Goal: Task Accomplishment & Management: Complete application form

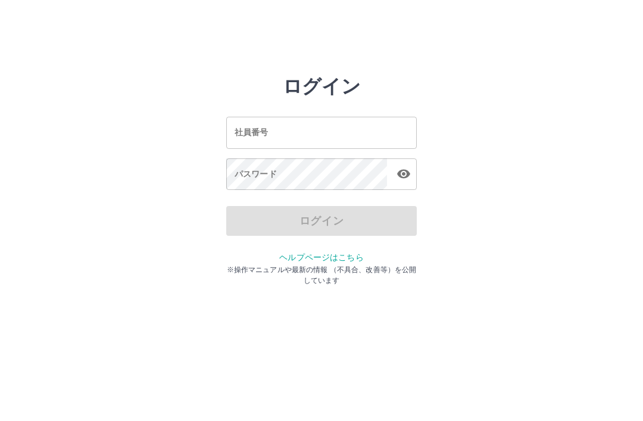
click at [331, 142] on input "社員番号" at bounding box center [321, 133] width 191 height 32
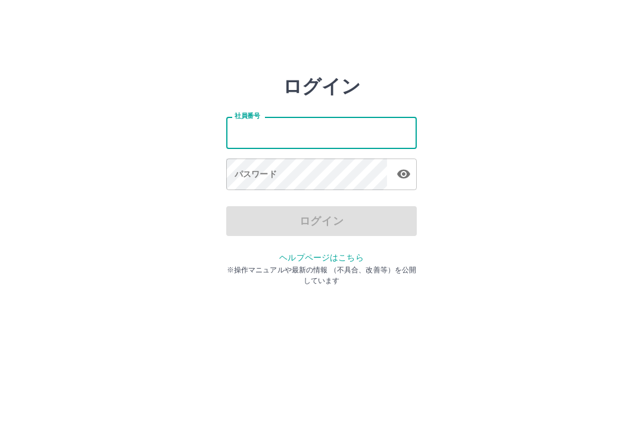
click at [317, 133] on input "社員番号" at bounding box center [321, 133] width 191 height 32
type input "*******"
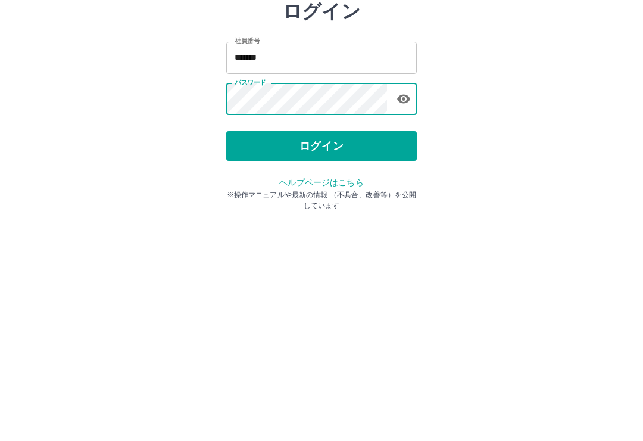
click at [378, 206] on button "ログイン" at bounding box center [321, 221] width 191 height 30
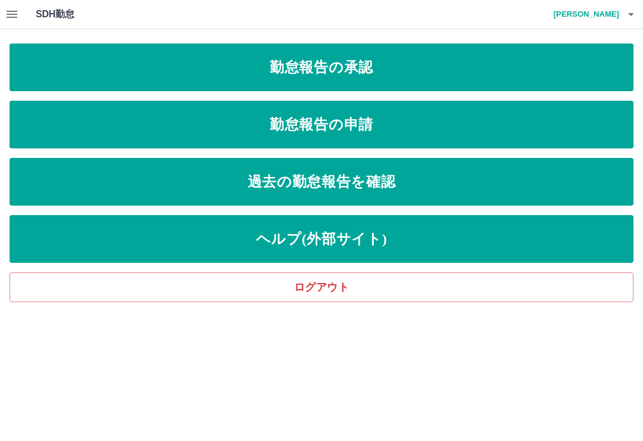
click at [491, 77] on link "勤怠報告の承認" at bounding box center [322, 67] width 624 height 48
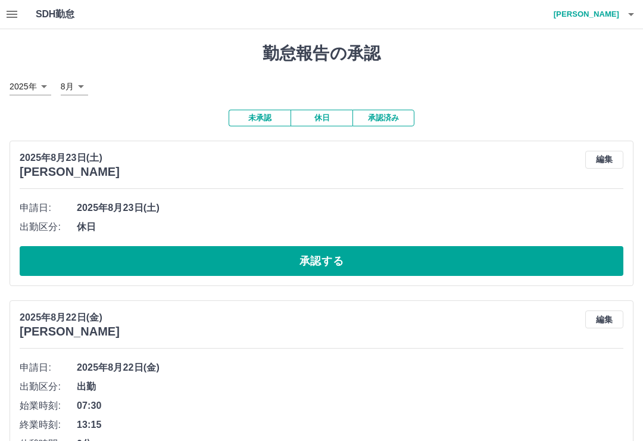
click at [20, 17] on button "button" at bounding box center [12, 14] width 24 height 29
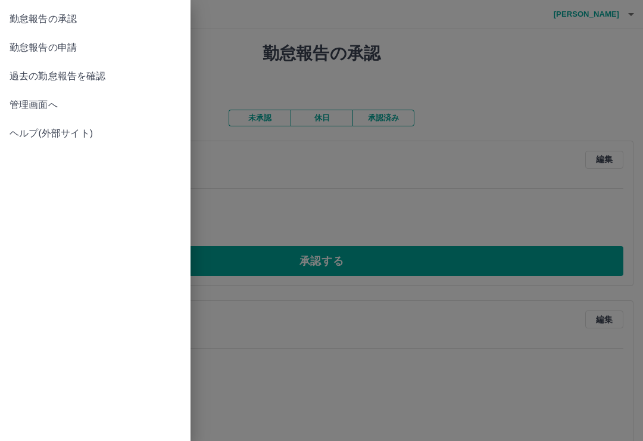
click at [41, 45] on span "勤怠報告の申請" at bounding box center [95, 47] width 171 height 14
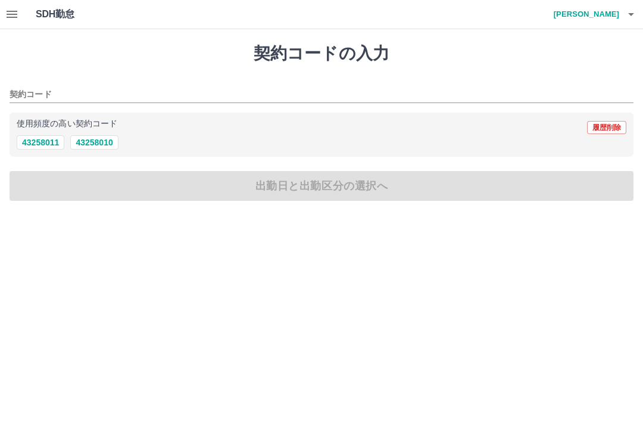
click at [30, 141] on button "43258011" at bounding box center [41, 142] width 48 height 14
type input "********"
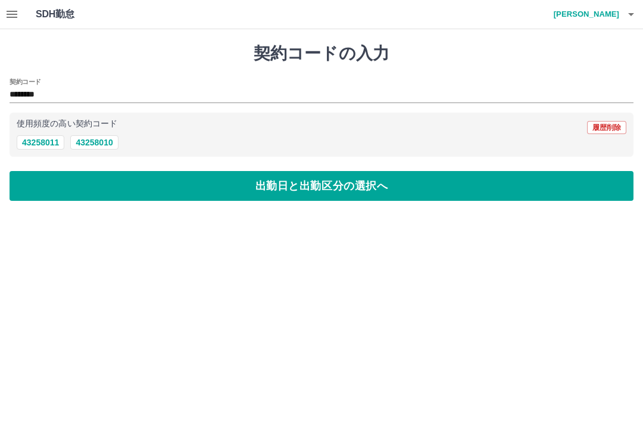
click at [51, 186] on button "出勤日と出勤区分の選択へ" at bounding box center [322, 186] width 624 height 30
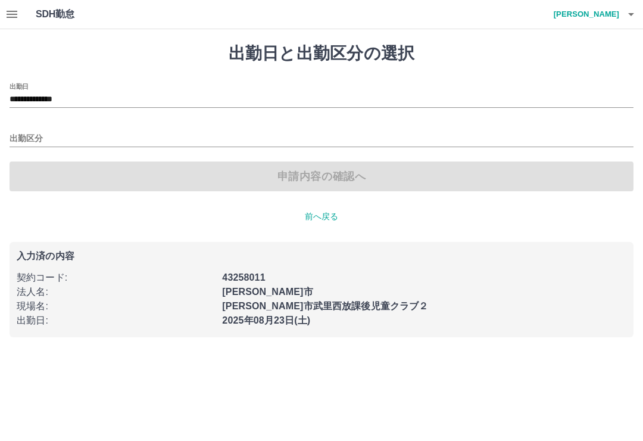
click at [93, 98] on input "**********" at bounding box center [322, 99] width 624 height 15
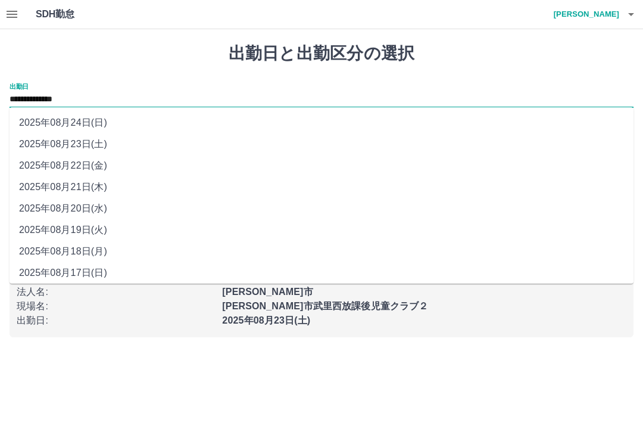
click at [58, 158] on li "2025年08月22日(金)" at bounding box center [322, 165] width 624 height 21
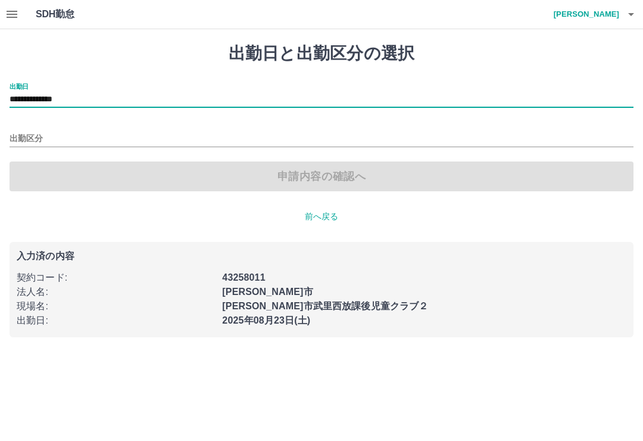
click at [103, 98] on input "**********" at bounding box center [322, 99] width 624 height 15
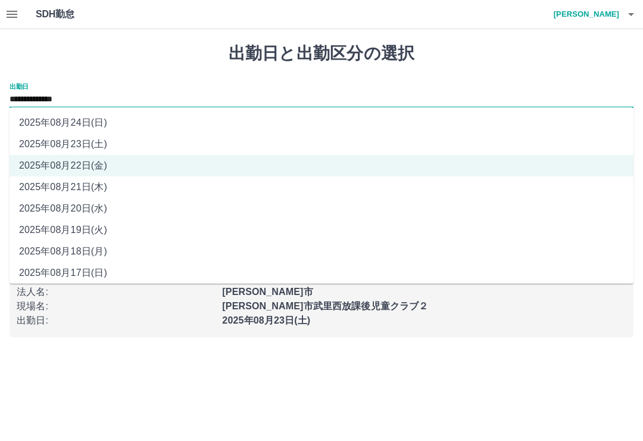
click at [61, 189] on li "2025年08月21日(木)" at bounding box center [322, 186] width 624 height 21
type input "**********"
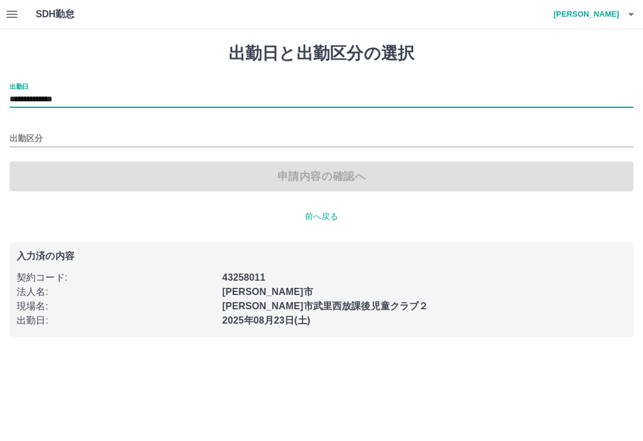
click at [36, 135] on input "出勤区分" at bounding box center [322, 139] width 624 height 15
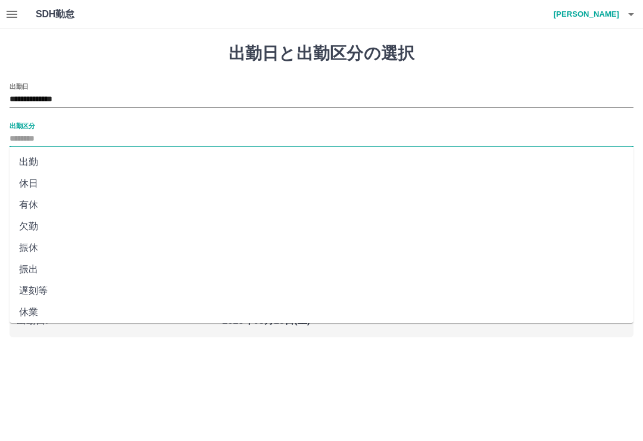
click at [30, 158] on li "出勤" at bounding box center [322, 161] width 624 height 21
type input "**"
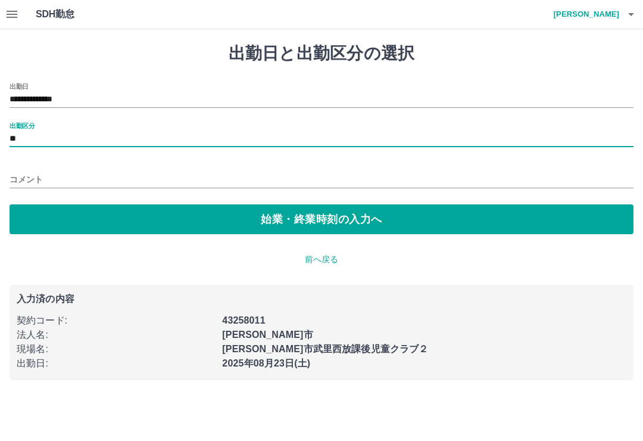
click at [24, 174] on input "コメント" at bounding box center [322, 179] width 624 height 17
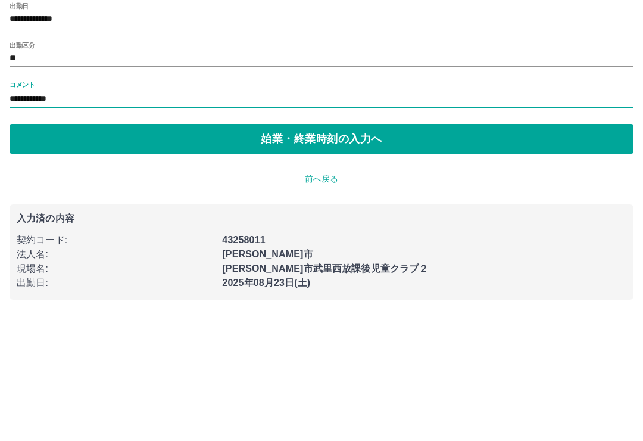
type input "**********"
click at [55, 204] on button "始業・終業時刻の入力へ" at bounding box center [322, 219] width 624 height 30
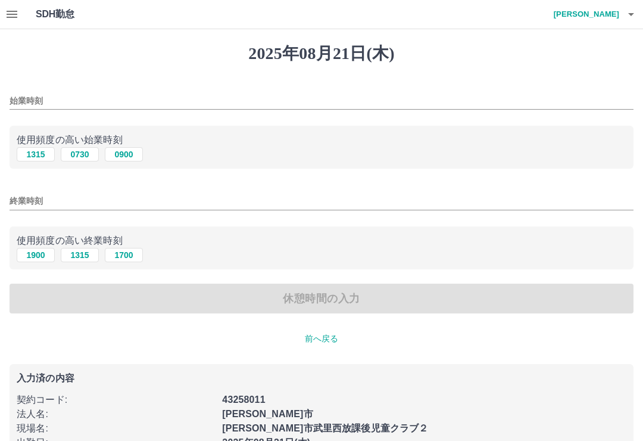
click at [83, 148] on button "0730" at bounding box center [80, 154] width 38 height 14
type input "****"
click at [133, 252] on button "1700" at bounding box center [124, 255] width 38 height 14
type input "****"
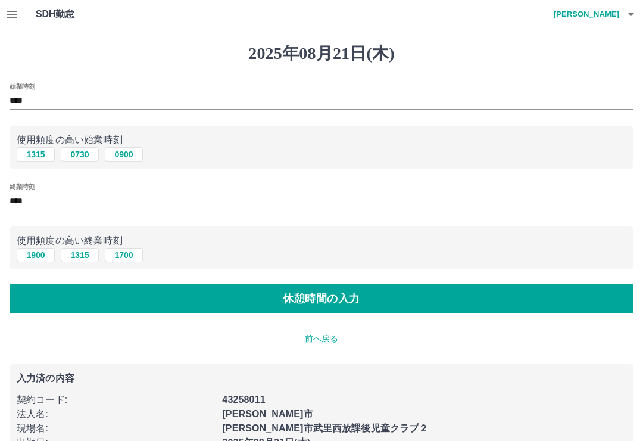
click at [139, 300] on button "休憩時間の入力" at bounding box center [322, 298] width 624 height 30
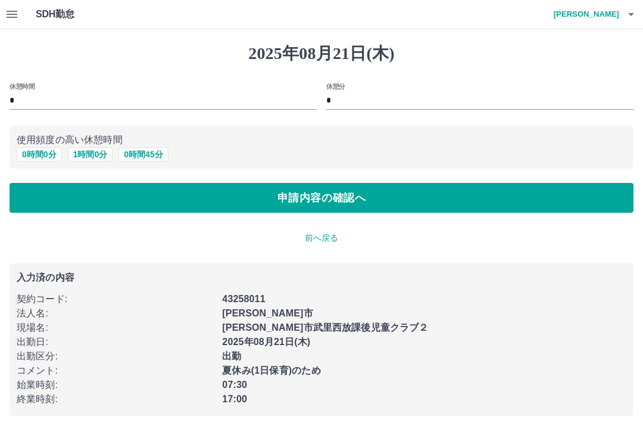
click at [89, 151] on button "1 時間 0 分" at bounding box center [90, 154] width 45 height 14
type input "*"
click at [88, 204] on button "申請内容の確認へ" at bounding box center [322, 198] width 624 height 30
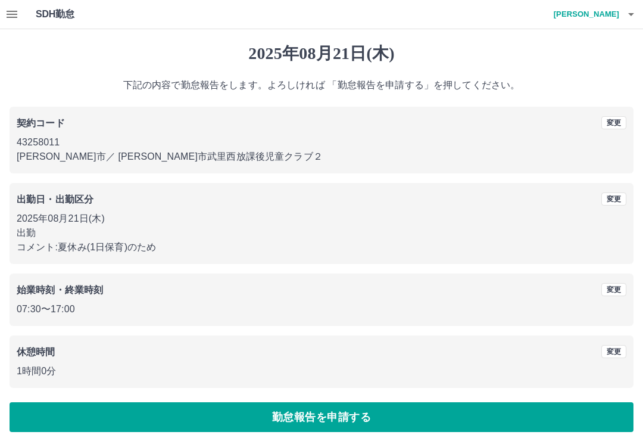
scroll to position [5, 0]
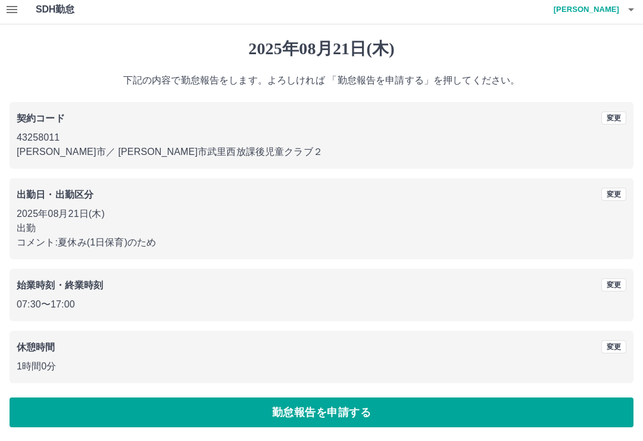
click at [444, 415] on button "勤怠報告を申請する" at bounding box center [322, 412] width 624 height 30
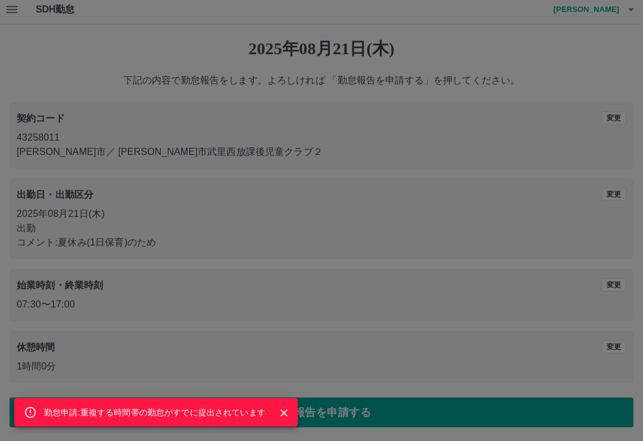
click at [279, 417] on icon "Close" at bounding box center [284, 413] width 12 height 12
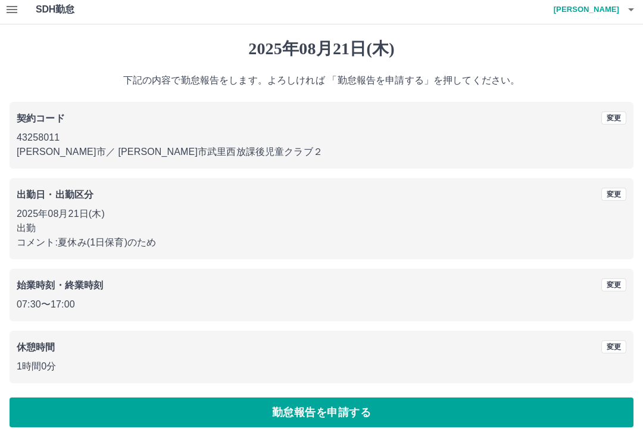
click at [613, 199] on button "変更" at bounding box center [613, 194] width 25 height 13
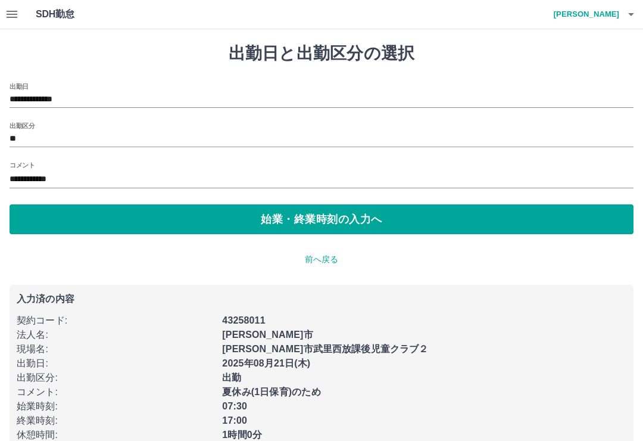
click at [68, 86] on div "**********" at bounding box center [322, 95] width 624 height 25
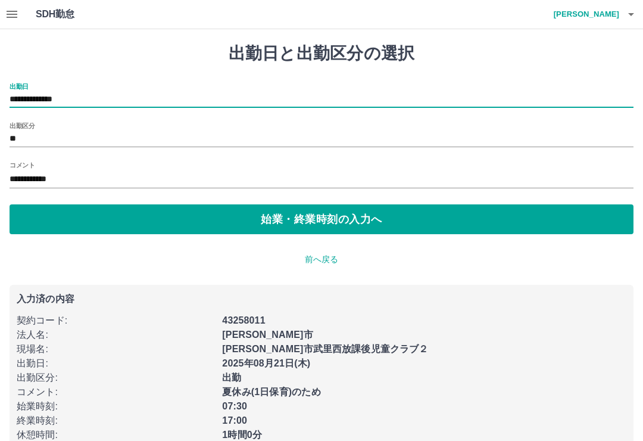
click at [126, 99] on input "**********" at bounding box center [322, 99] width 624 height 15
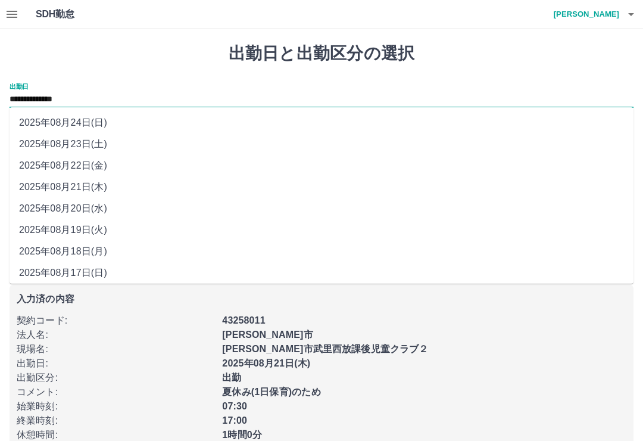
click at [72, 163] on li "2025年08月22日(金)" at bounding box center [322, 165] width 624 height 21
type input "**********"
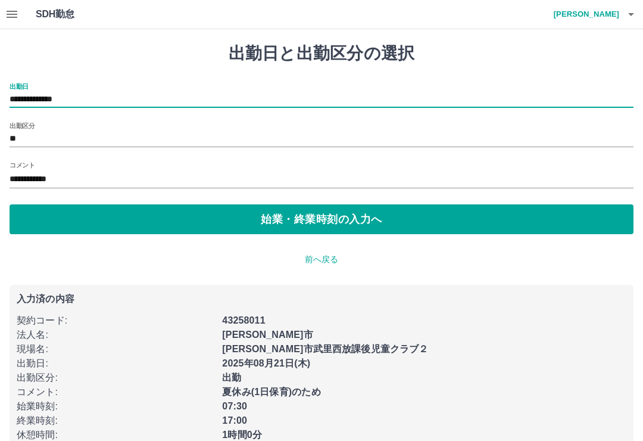
click at [68, 224] on button "始業・終業時刻の入力へ" at bounding box center [322, 219] width 624 height 30
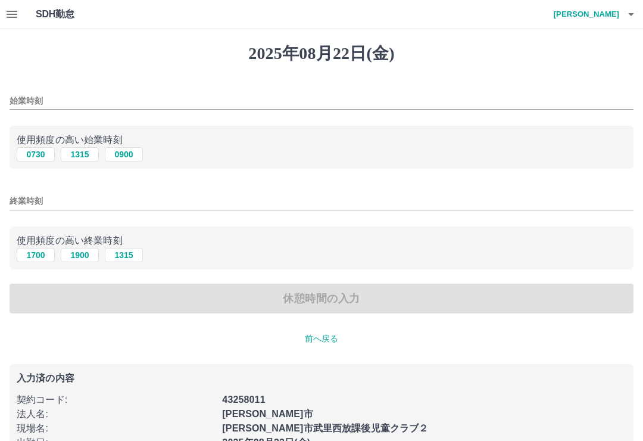
click at [38, 149] on button "0730" at bounding box center [36, 154] width 38 height 14
type input "****"
click at [32, 260] on button "1700" at bounding box center [36, 255] width 38 height 14
type input "****"
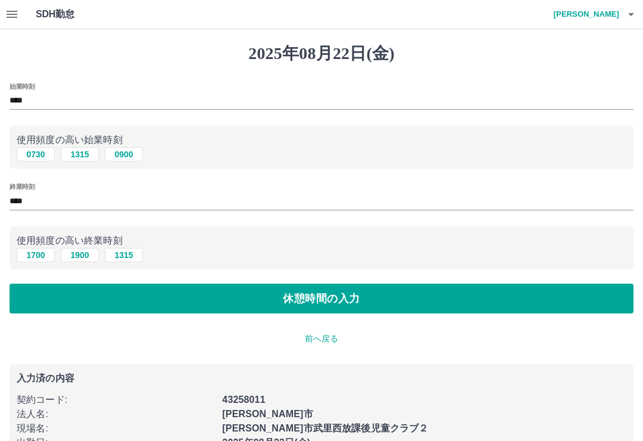
click at [83, 298] on button "休憩時間の入力" at bounding box center [322, 298] width 624 height 30
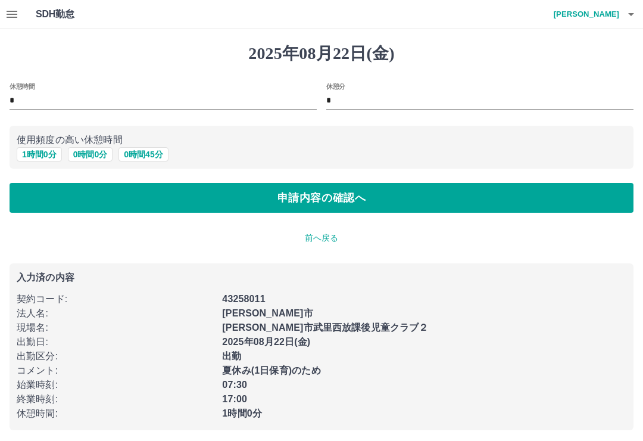
click at [36, 148] on button "1 時間 0 分" at bounding box center [39, 154] width 45 height 14
click at [124, 208] on button "申請内容の確認へ" at bounding box center [322, 198] width 624 height 30
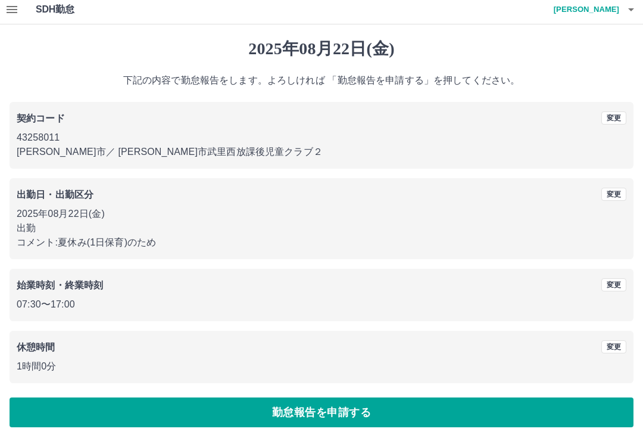
scroll to position [5, 0]
click at [183, 406] on button "勤怠報告を申請する" at bounding box center [322, 412] width 624 height 30
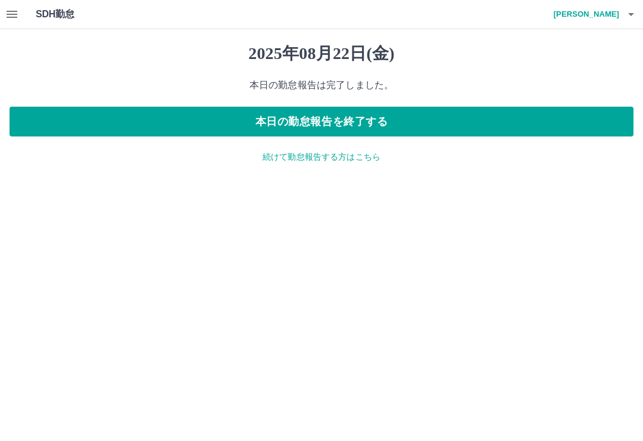
click at [23, 17] on button "button" at bounding box center [12, 14] width 24 height 29
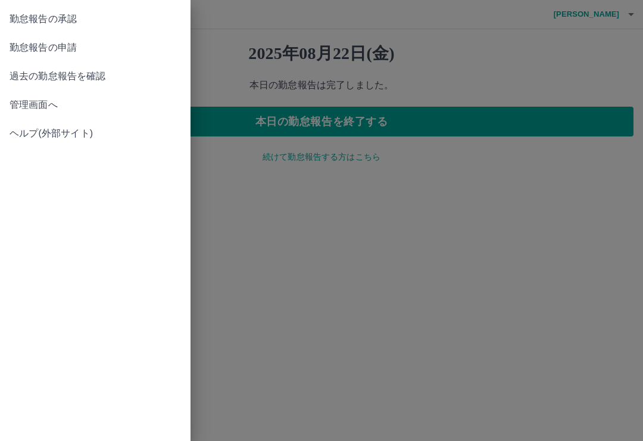
click at [50, 20] on span "勤怠報告の承認" at bounding box center [95, 19] width 171 height 14
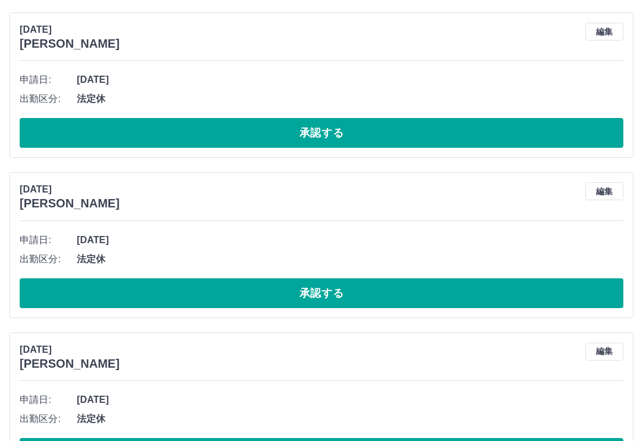
scroll to position [6229, 0]
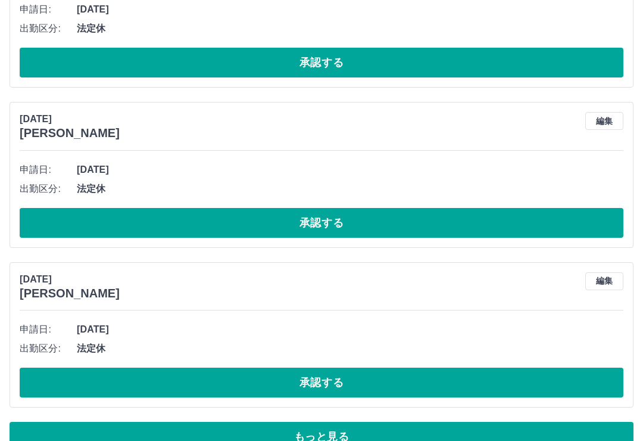
click at [388, 426] on button "もっと見る" at bounding box center [322, 437] width 624 height 30
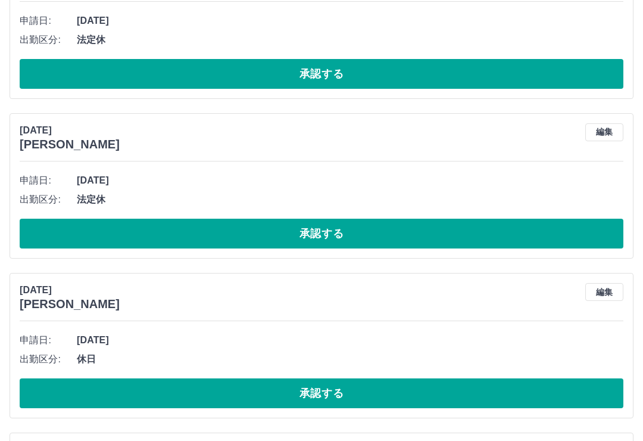
scroll to position [6618, 0]
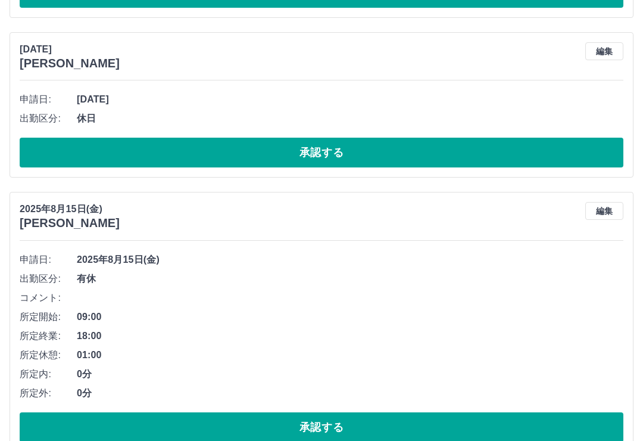
click at [512, 425] on button "承認する" at bounding box center [322, 427] width 604 height 30
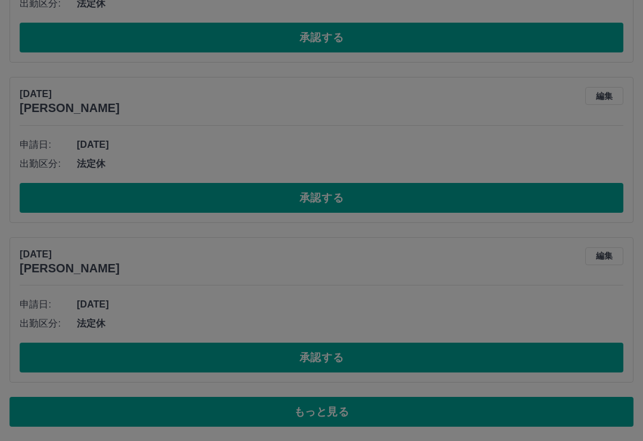
scroll to position [6229, 0]
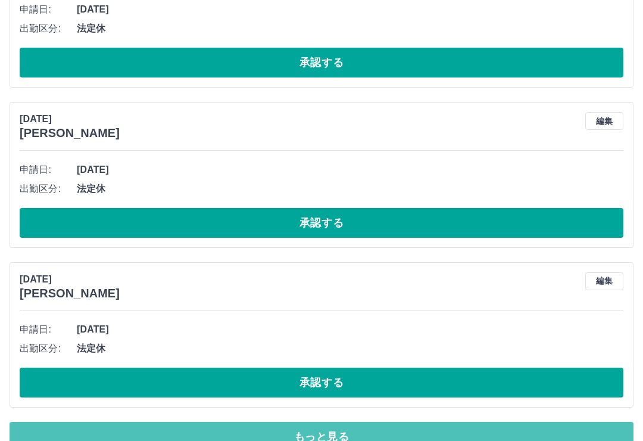
click at [531, 431] on button "もっと見る" at bounding box center [322, 437] width 624 height 30
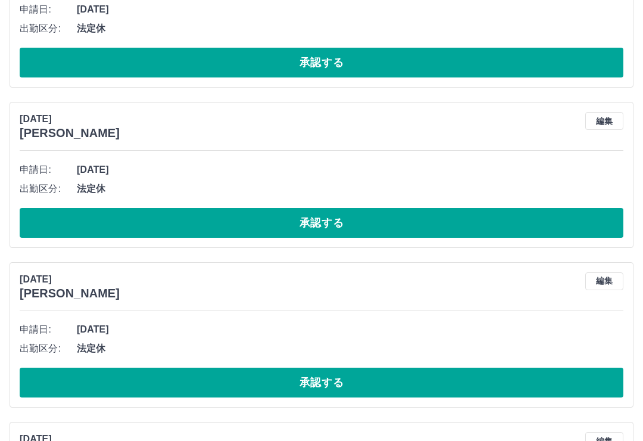
scroll to position [6344, 0]
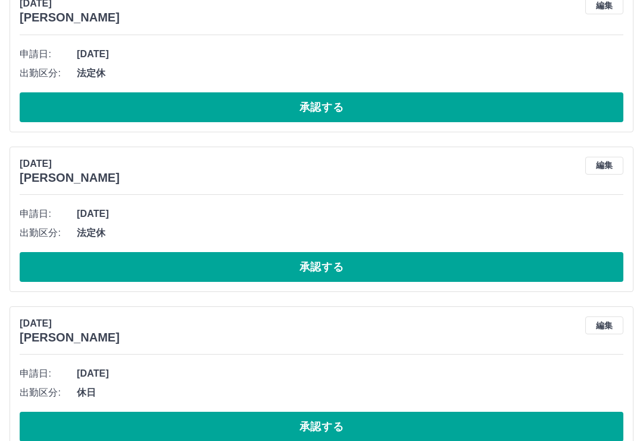
click at [558, 423] on button "承認する" at bounding box center [322, 426] width 604 height 30
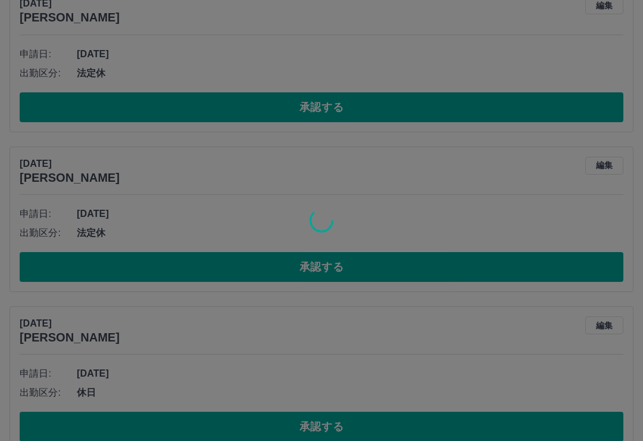
scroll to position [6185, 0]
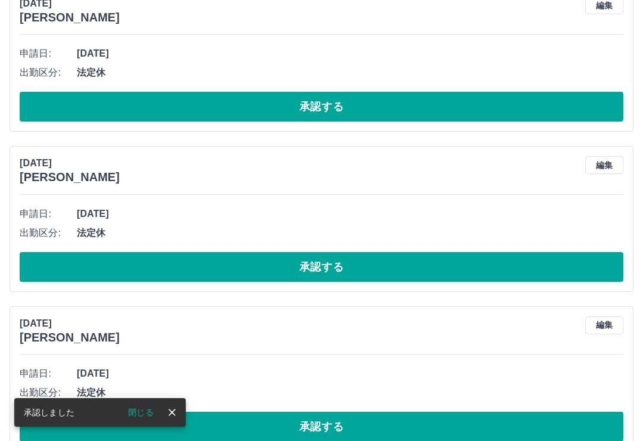
click at [536, 411] on button "承認する" at bounding box center [322, 426] width 604 height 30
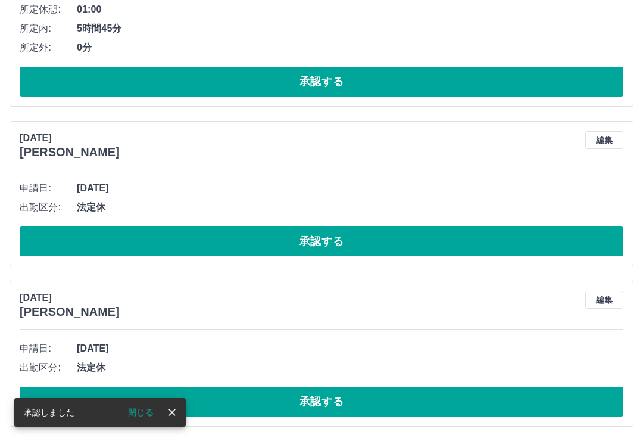
scroll to position [6025, 0]
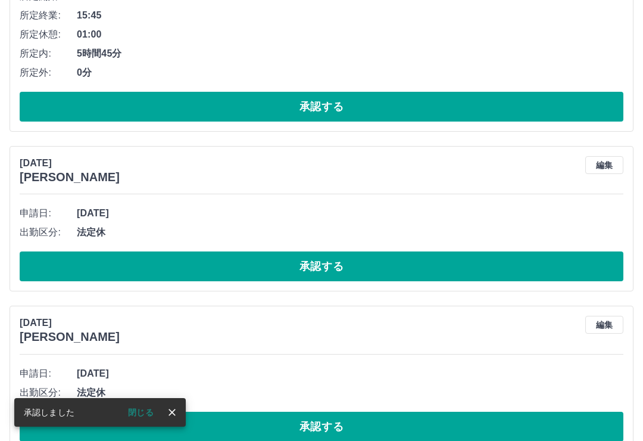
click at [506, 417] on button "承認する" at bounding box center [322, 426] width 604 height 30
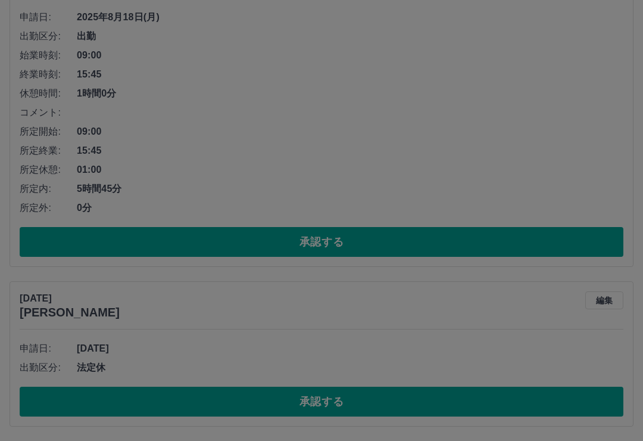
scroll to position [5865, 0]
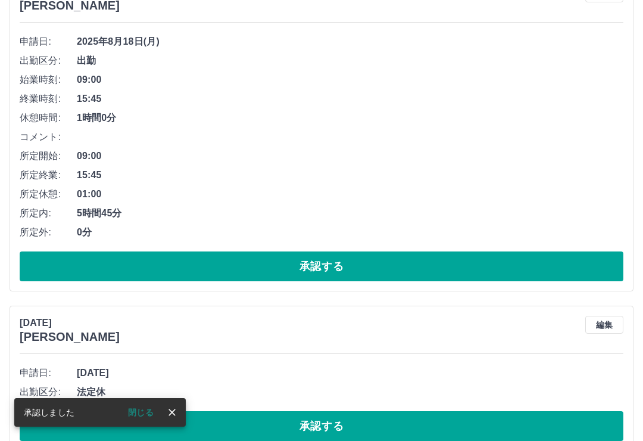
click at [512, 428] on button "承認する" at bounding box center [322, 426] width 604 height 30
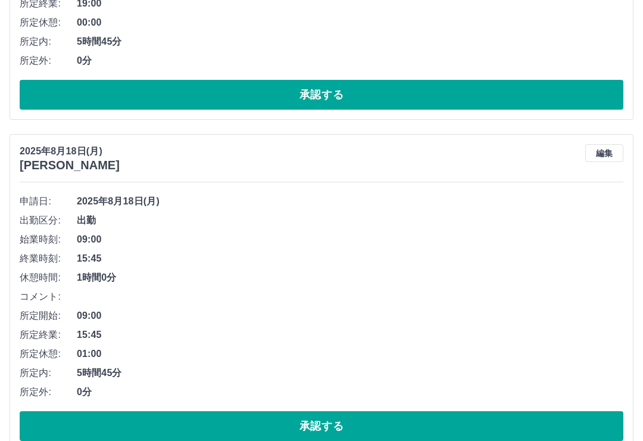
click at [552, 417] on button "承認する" at bounding box center [322, 426] width 604 height 30
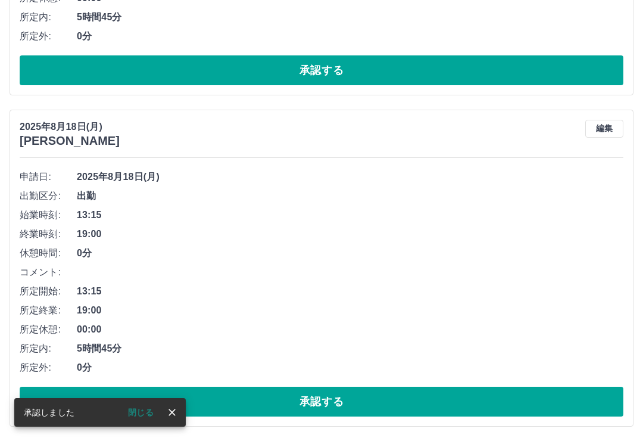
scroll to position [5534, 0]
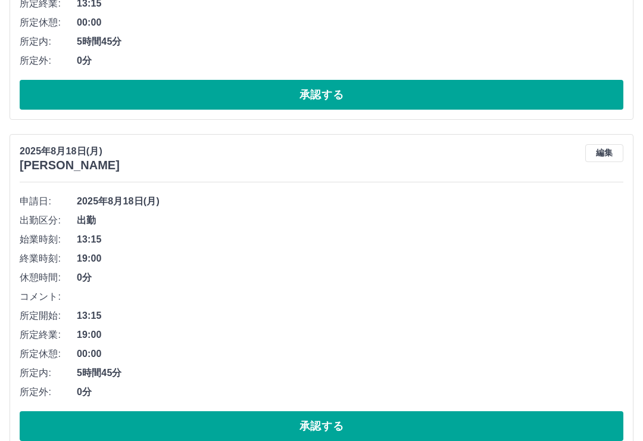
click at [517, 425] on button "承認する" at bounding box center [322, 426] width 604 height 30
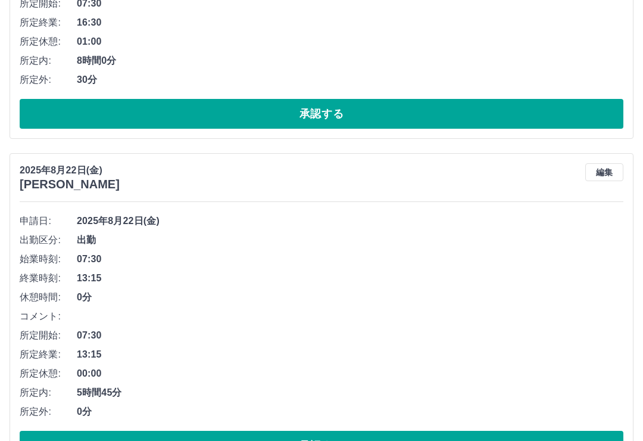
scroll to position [0, 0]
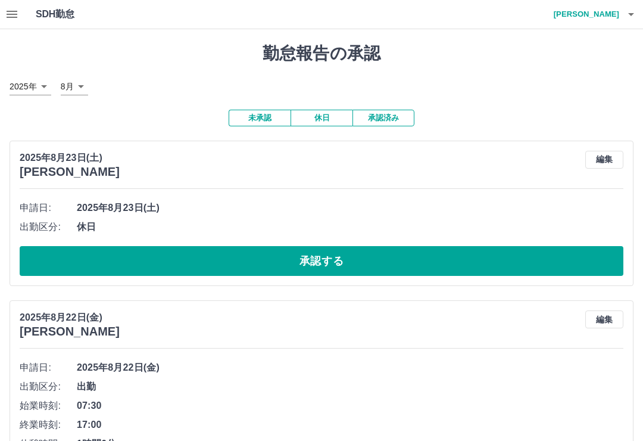
click at [395, 114] on button "承認済み" at bounding box center [384, 118] width 62 height 17
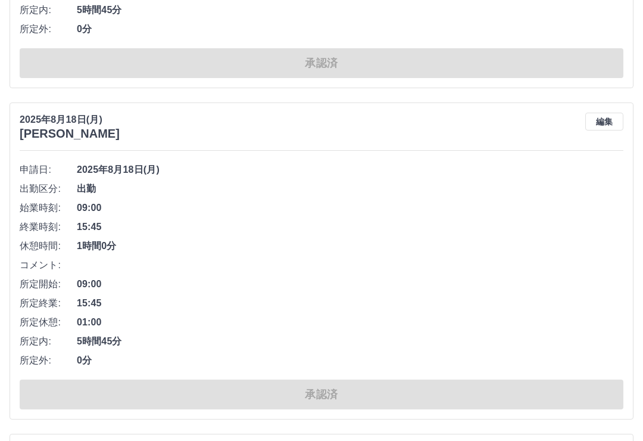
scroll to position [361, 0]
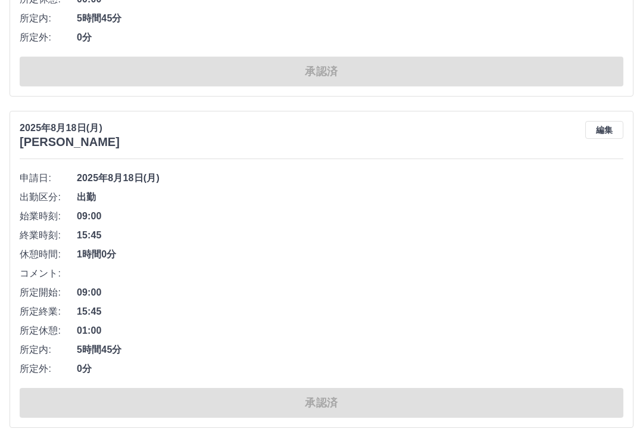
click at [605, 135] on button "編集" at bounding box center [604, 130] width 38 height 18
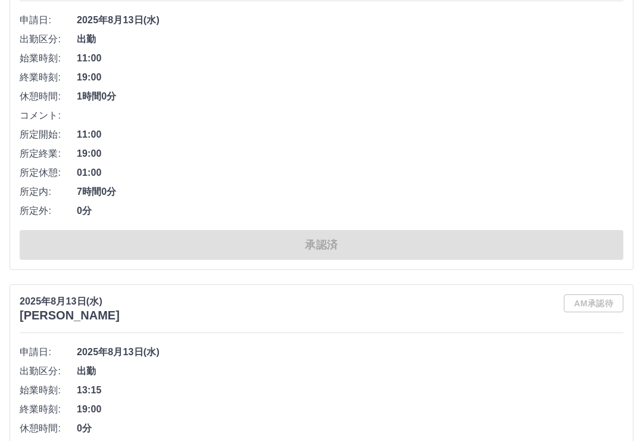
scroll to position [5723, 0]
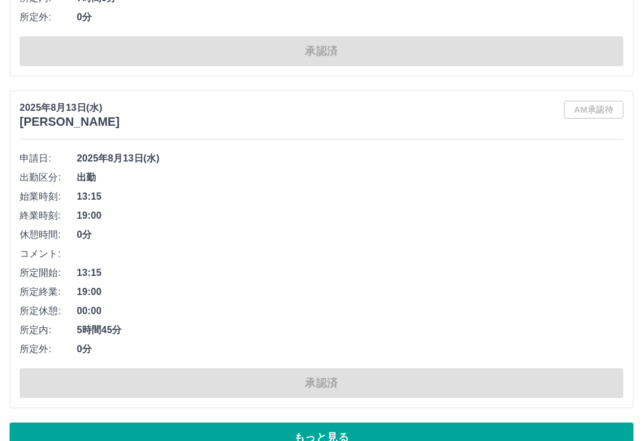
click at [408, 439] on button "もっと見る" at bounding box center [322, 437] width 624 height 30
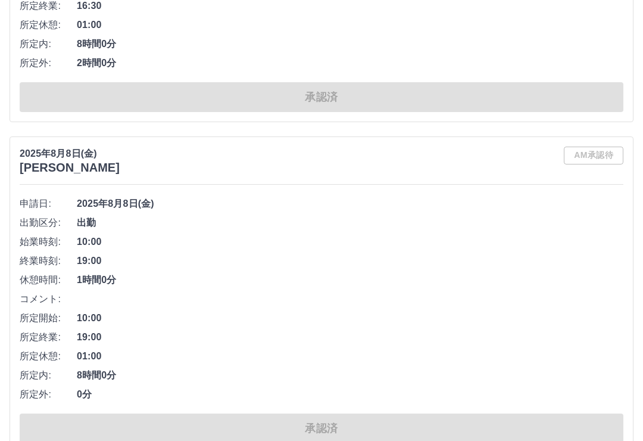
scroll to position [11370, 0]
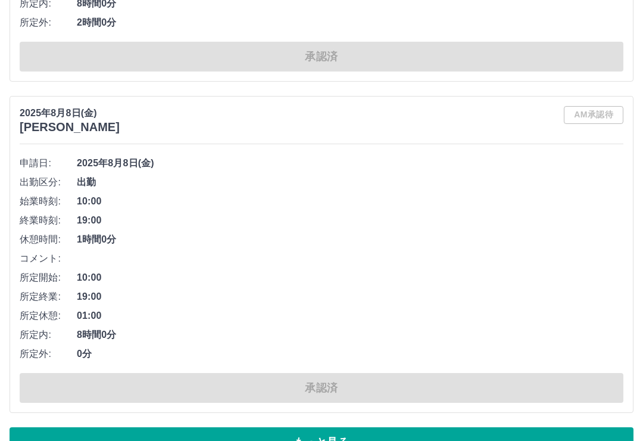
click at [453, 436] on button "もっと見る" at bounding box center [322, 442] width 624 height 30
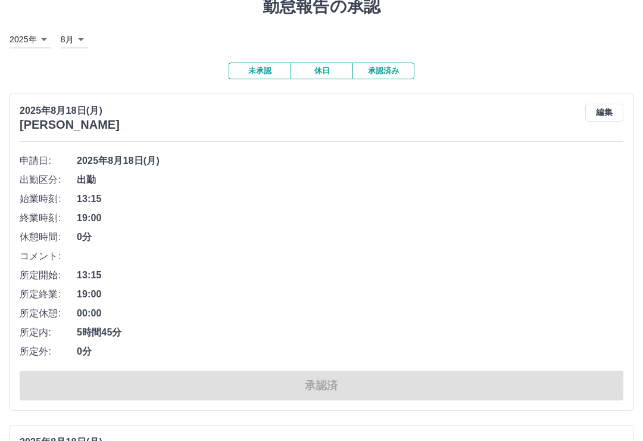
scroll to position [0, 0]
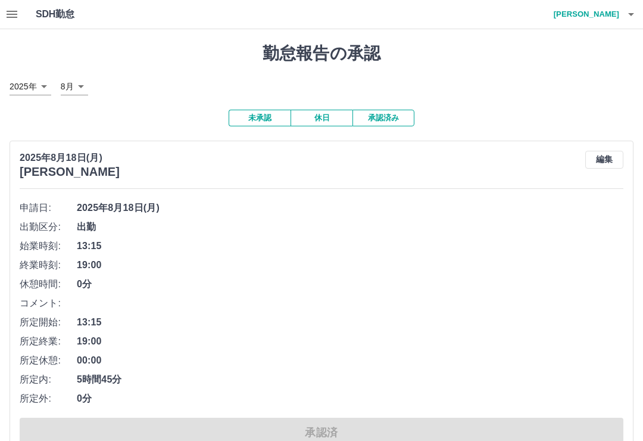
click at [263, 124] on button "未承認" at bounding box center [260, 118] width 62 height 17
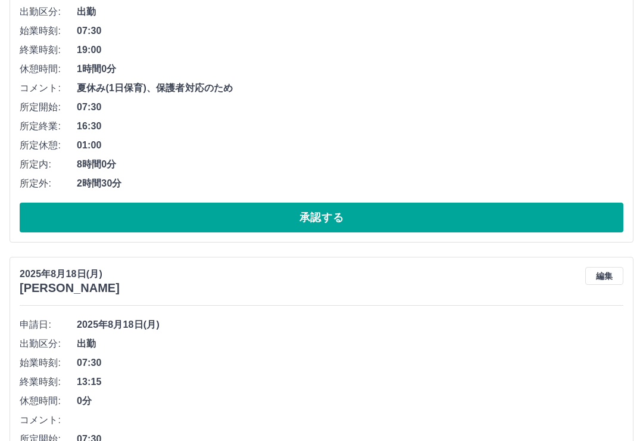
scroll to position [5375, 0]
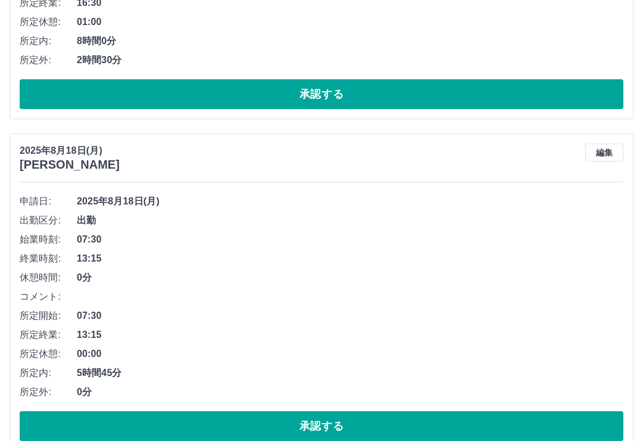
click at [503, 416] on button "承認する" at bounding box center [322, 426] width 604 height 30
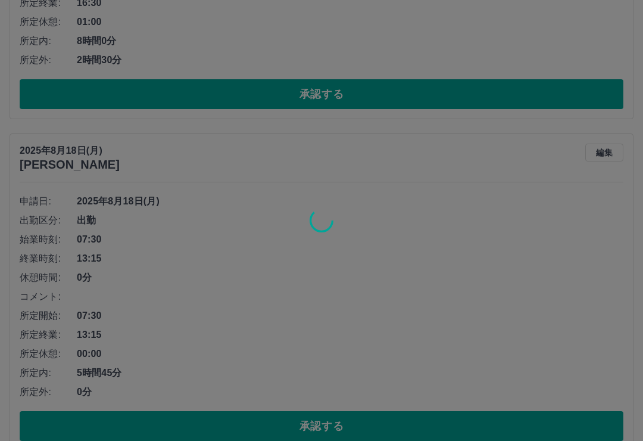
scroll to position [5044, 0]
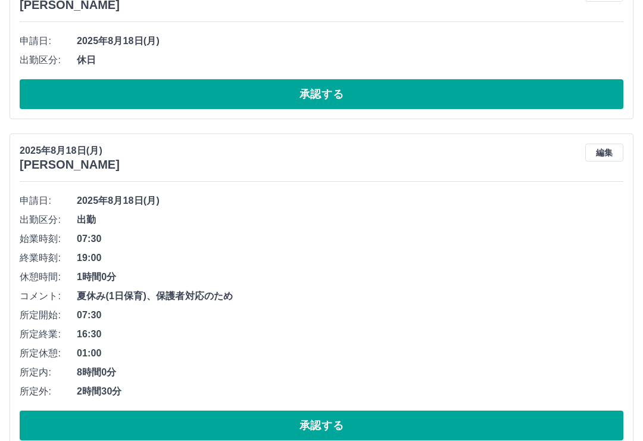
click at [400, 425] on button "承認する" at bounding box center [322, 425] width 604 height 30
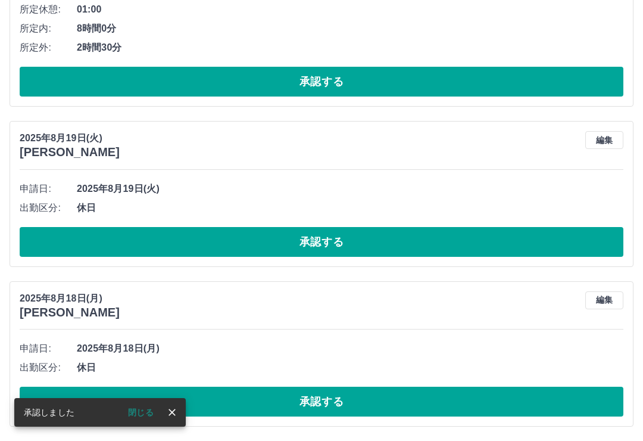
scroll to position [4713, 0]
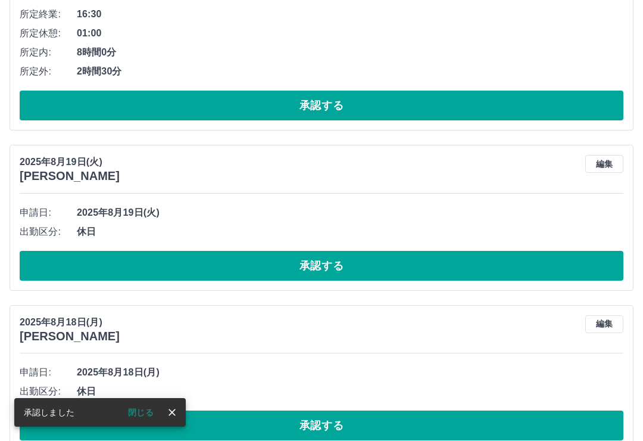
click at [258, 413] on button "承認する" at bounding box center [322, 425] width 604 height 30
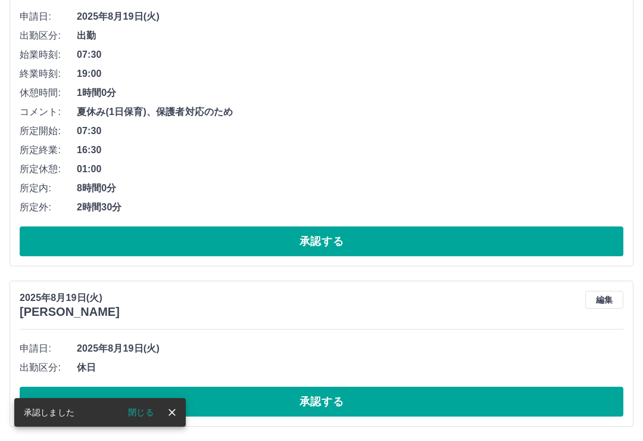
scroll to position [4553, 0]
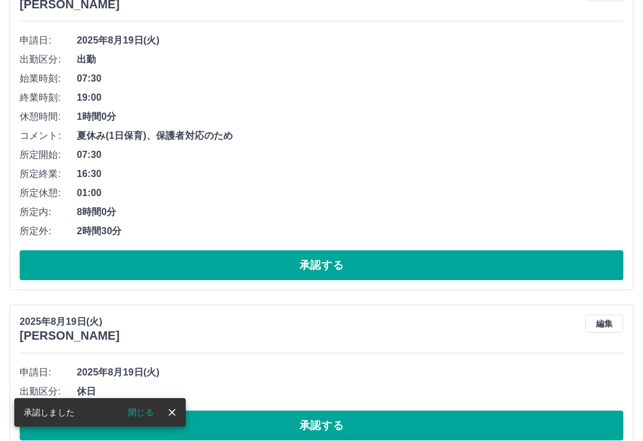
click at [272, 420] on button "承認する" at bounding box center [322, 425] width 604 height 30
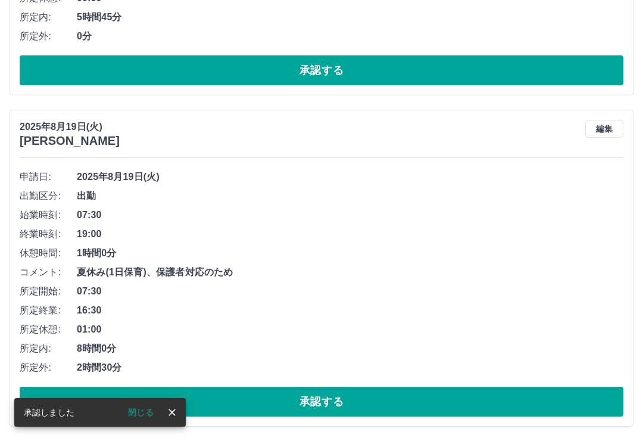
scroll to position [4393, 0]
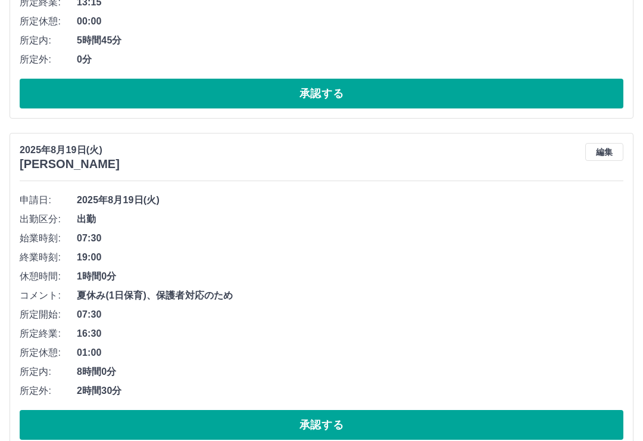
click at [261, 423] on button "承認する" at bounding box center [322, 425] width 604 height 30
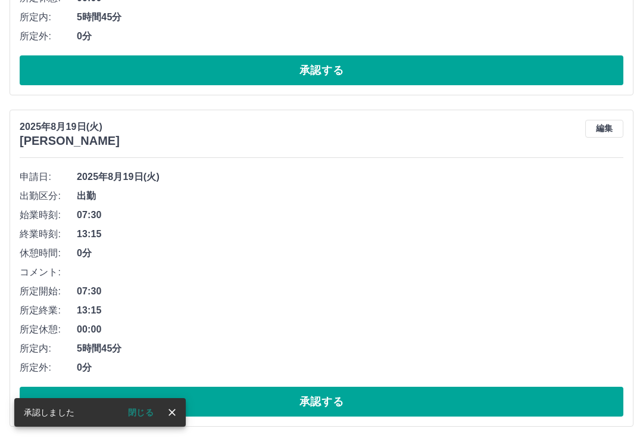
scroll to position [4062, 0]
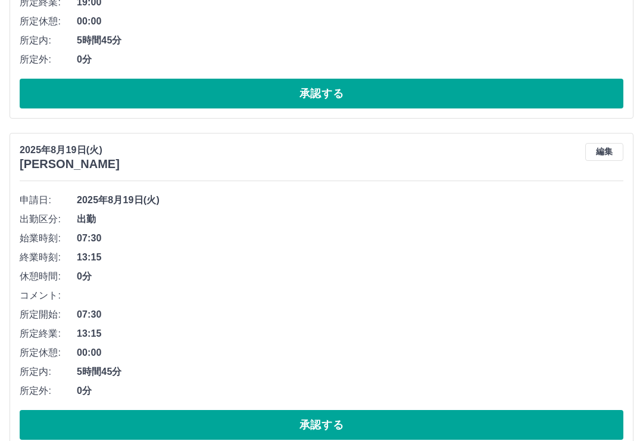
click at [210, 413] on button "承認する" at bounding box center [322, 425] width 604 height 30
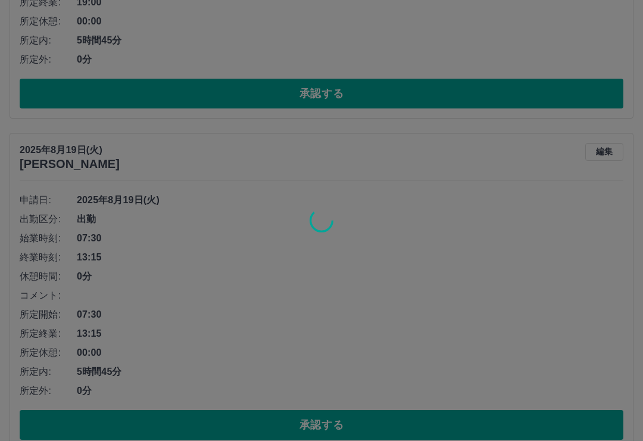
scroll to position [3731, 0]
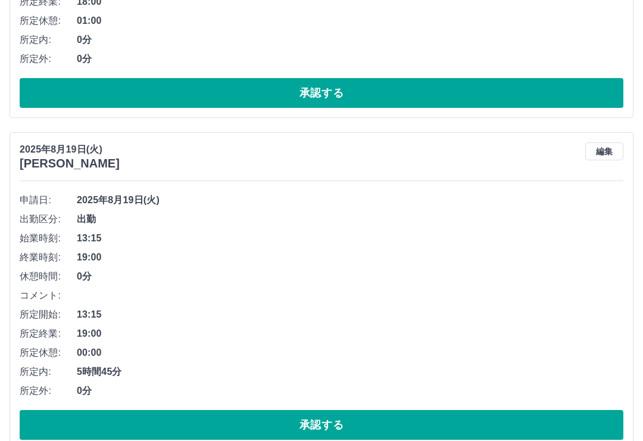
click at [269, 419] on button "承認する" at bounding box center [322, 425] width 604 height 30
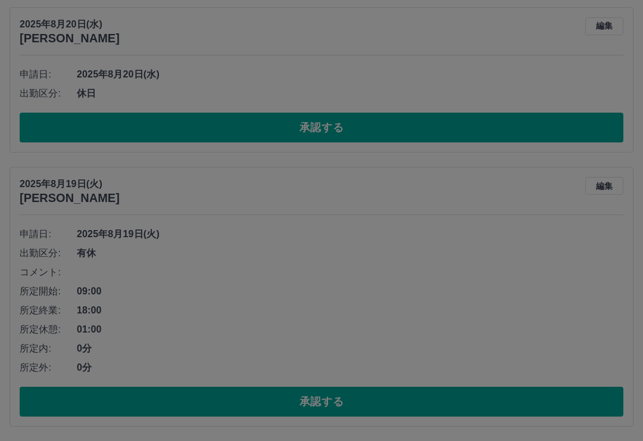
scroll to position [3400, 0]
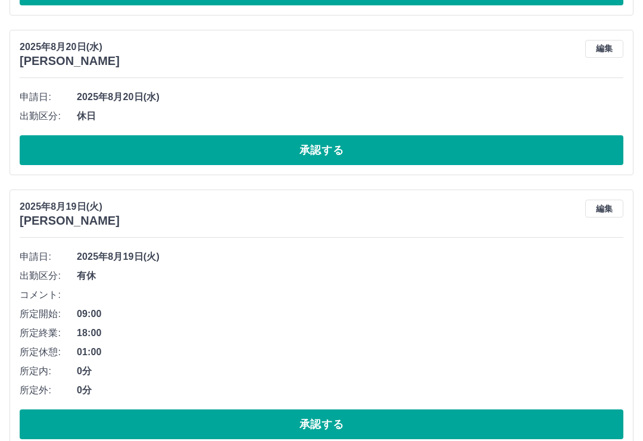
click at [86, 403] on div "申請日: 2025年8月19日(火) 出勤区分: 有休 コメント: 所定開始: 09:00 所定終業: 18:00 所定休憩: 01:00 所定内: 0分 所…" at bounding box center [322, 343] width 604 height 192
click at [273, 428] on button "承認する" at bounding box center [322, 424] width 604 height 30
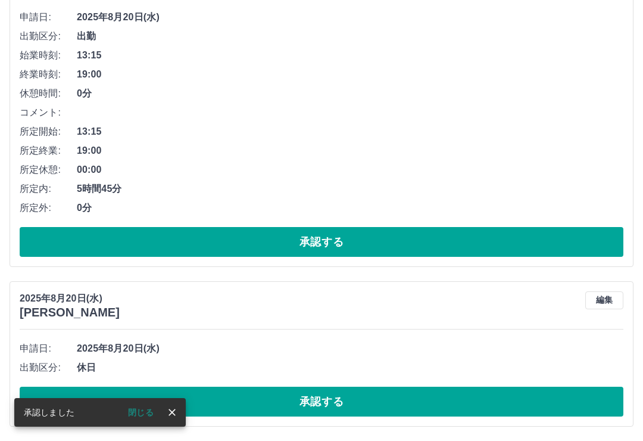
scroll to position [3126, 0]
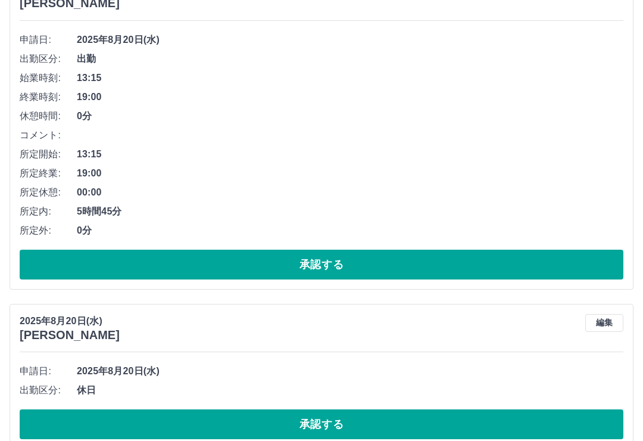
click at [509, 424] on button "承認する" at bounding box center [322, 424] width 604 height 30
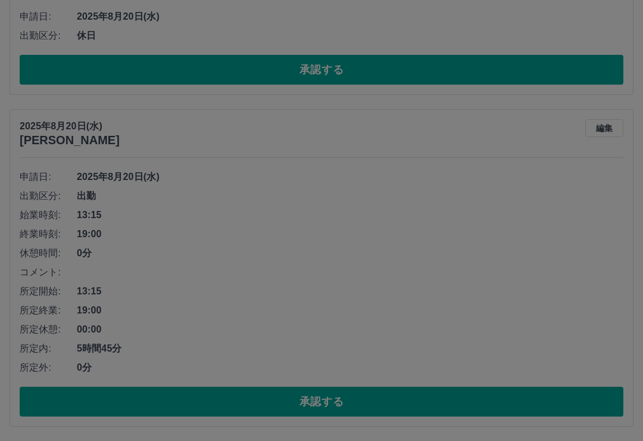
scroll to position [2967, 0]
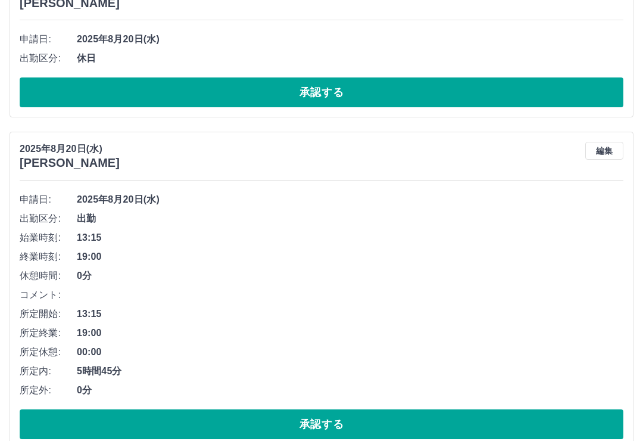
click at [343, 409] on button "承認する" at bounding box center [322, 424] width 604 height 30
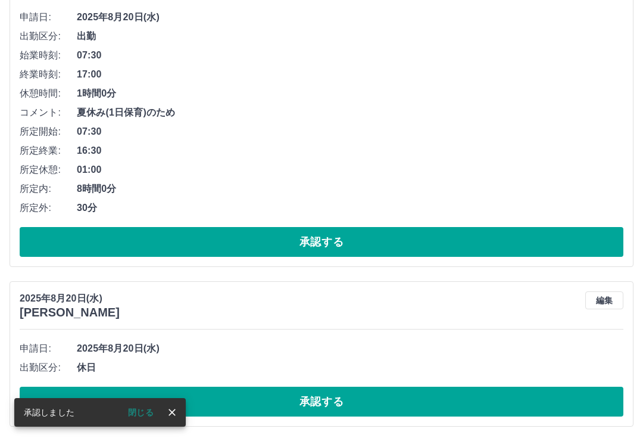
scroll to position [2636, 0]
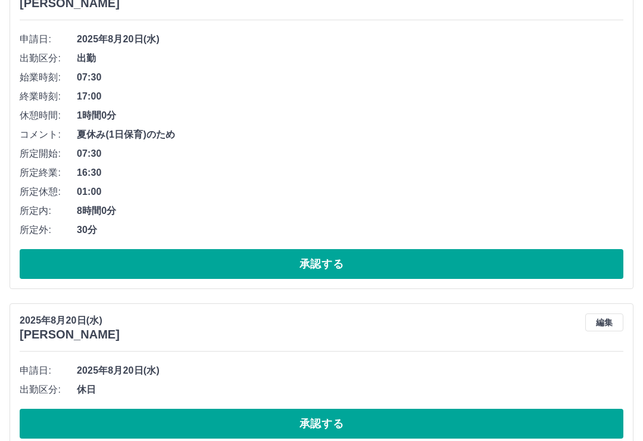
click at [467, 401] on div "申請日: 2025年8月20日(水) 出勤区分: 休日 承認する" at bounding box center [322, 399] width 604 height 77
click at [428, 432] on button "承認する" at bounding box center [322, 423] width 604 height 30
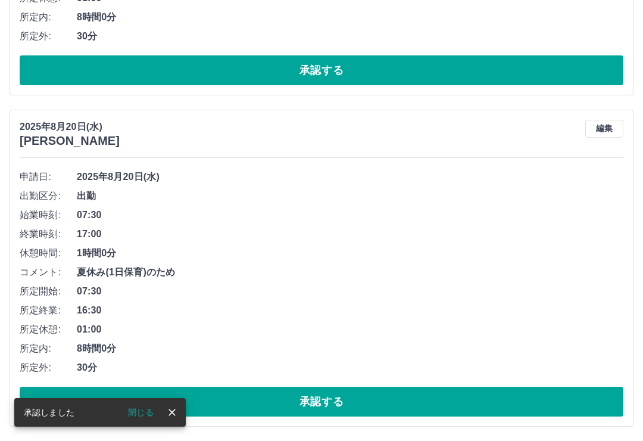
scroll to position [2476, 0]
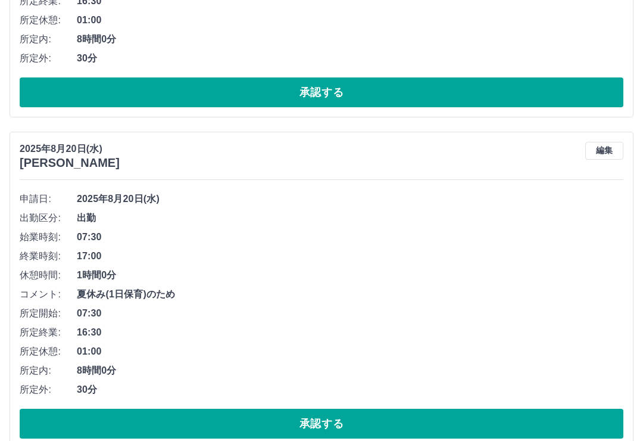
click at [383, 434] on button "承認する" at bounding box center [322, 423] width 604 height 30
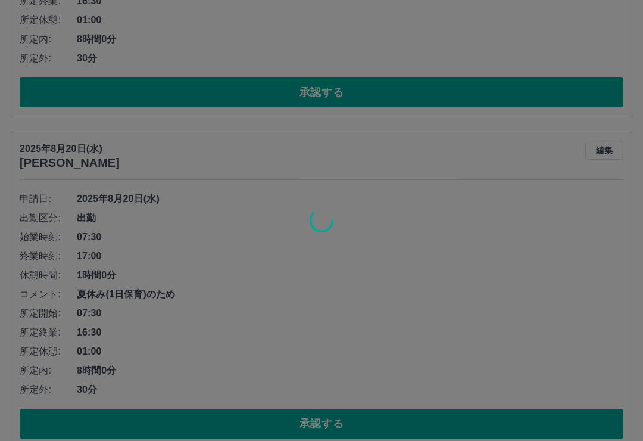
scroll to position [2145, 0]
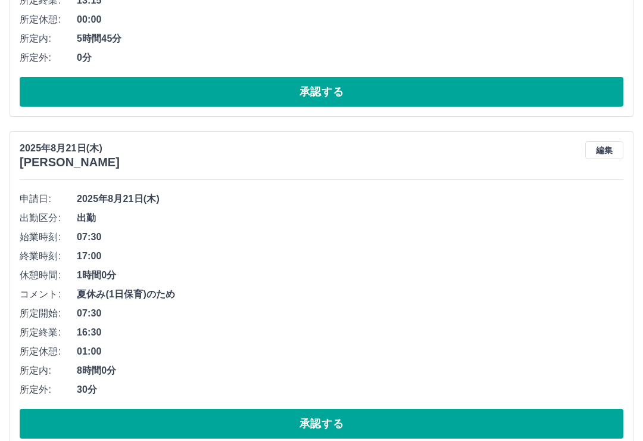
click at [379, 431] on button "承認する" at bounding box center [322, 423] width 604 height 30
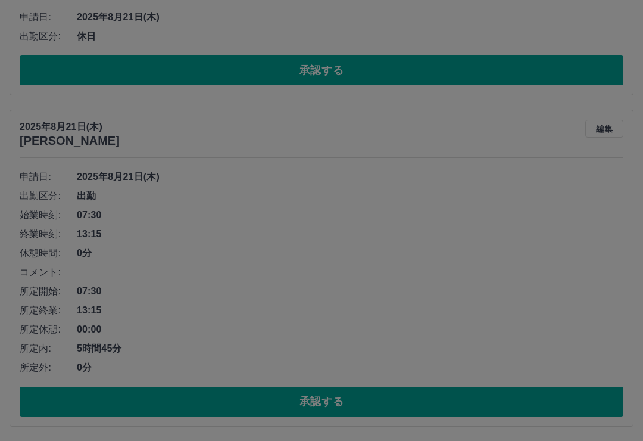
scroll to position [1814, 0]
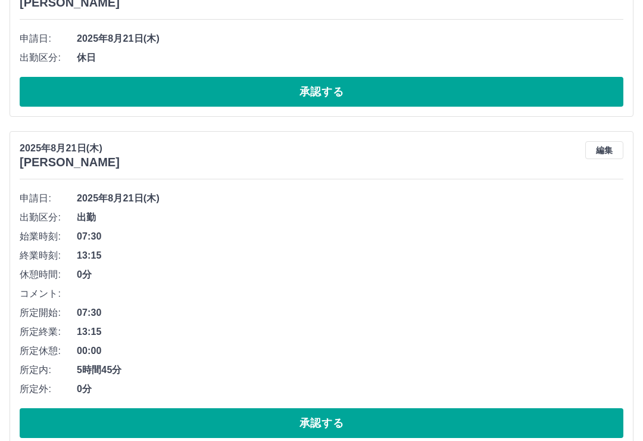
click at [443, 408] on button "承認する" at bounding box center [322, 423] width 604 height 30
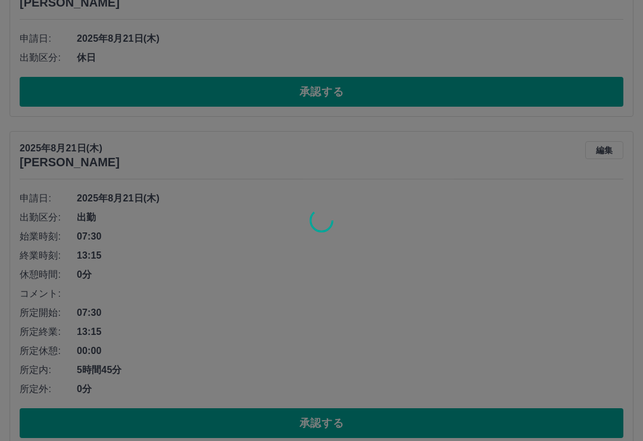
scroll to position [1483, 0]
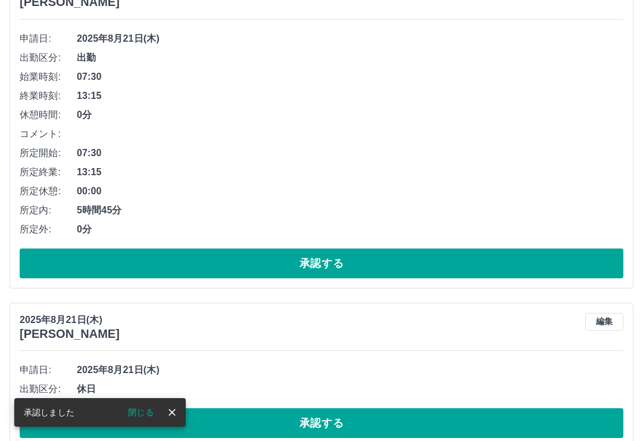
click at [567, 432] on button "承認する" at bounding box center [322, 423] width 604 height 30
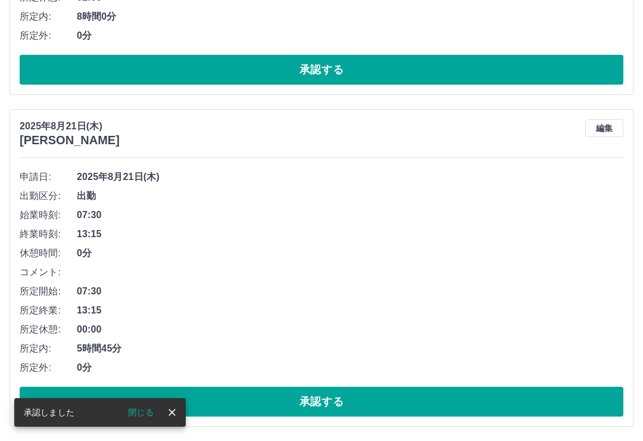
scroll to position [1323, 0]
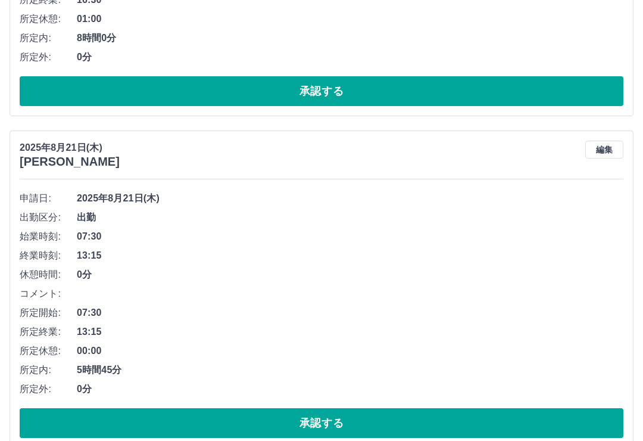
click at [519, 432] on button "承認する" at bounding box center [322, 423] width 604 height 30
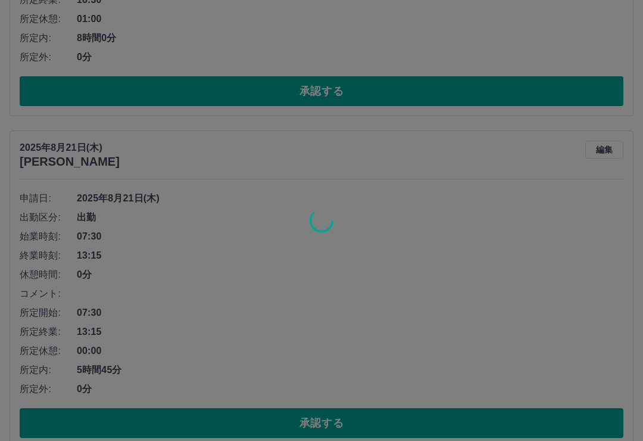
scroll to position [992, 0]
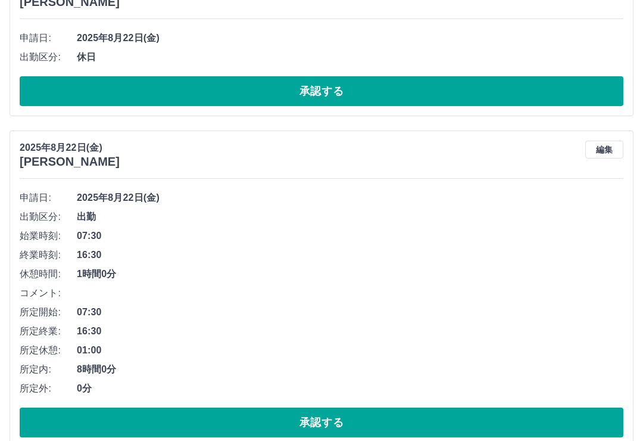
click at [75, 417] on button "承認する" at bounding box center [322, 422] width 604 height 30
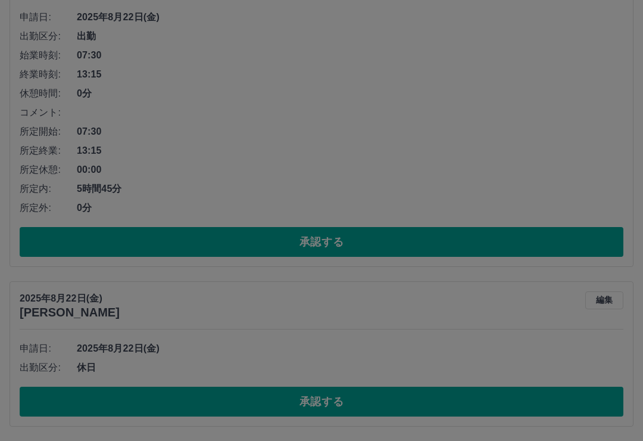
scroll to position [661, 0]
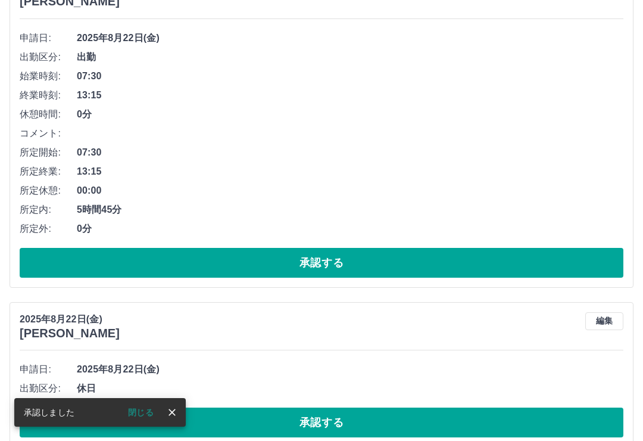
click at [557, 424] on button "承認する" at bounding box center [322, 422] width 604 height 30
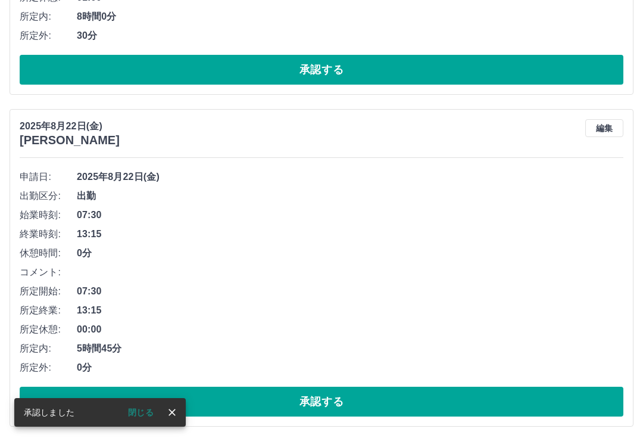
scroll to position [501, 0]
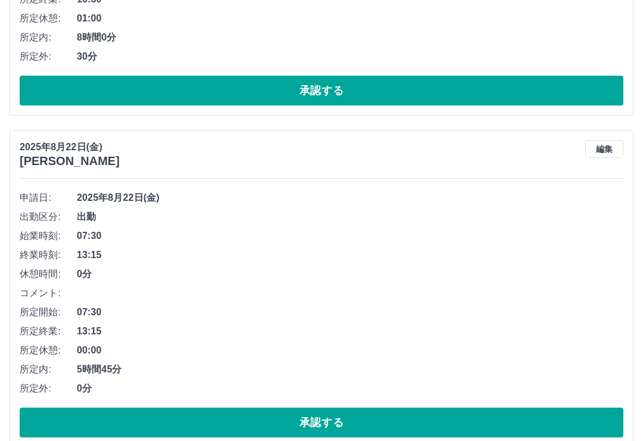
click at [556, 410] on button "承認する" at bounding box center [322, 422] width 604 height 30
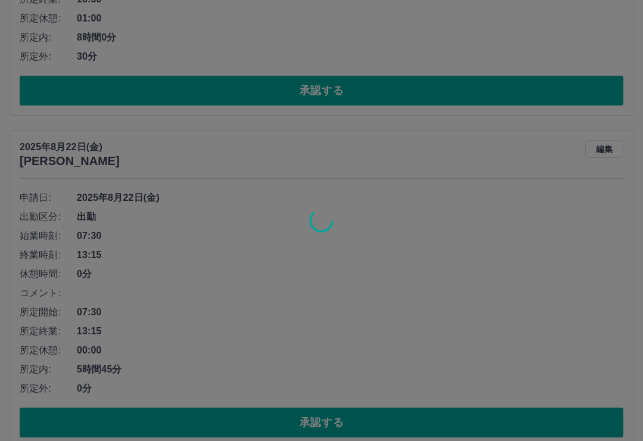
scroll to position [170, 0]
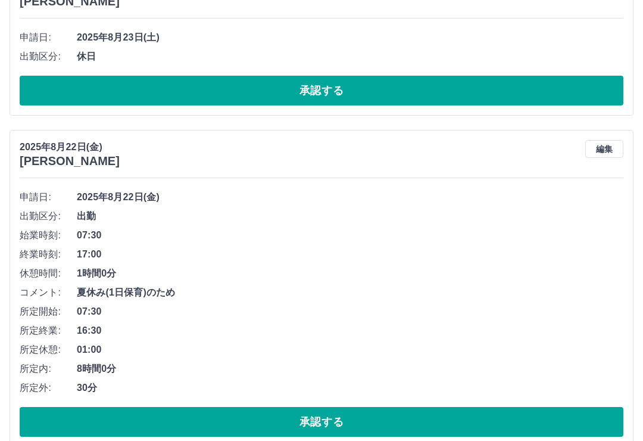
click at [588, 389] on span "30分" at bounding box center [350, 388] width 547 height 14
click at [476, 411] on button "承認する" at bounding box center [322, 422] width 604 height 30
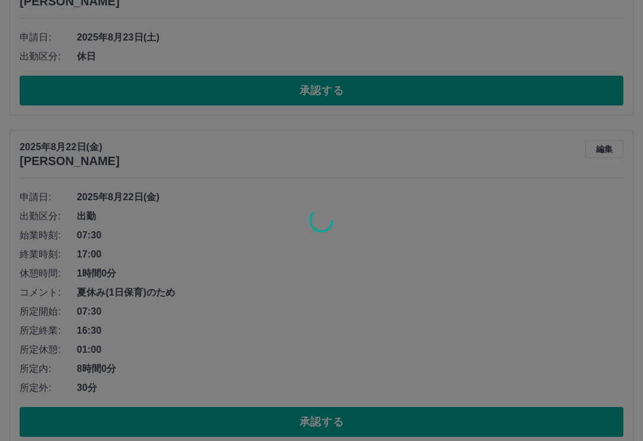
scroll to position [0, 0]
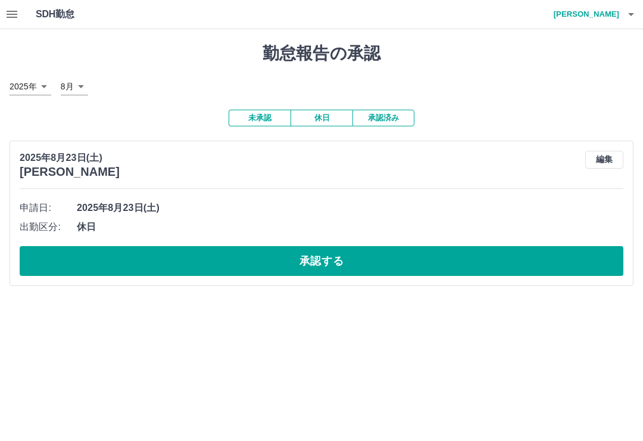
click at [520, 247] on button "承認する" at bounding box center [322, 261] width 604 height 30
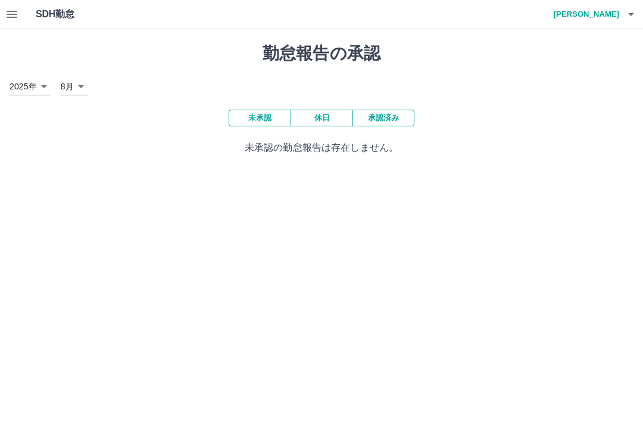
click at [18, 11] on icon "button" at bounding box center [12, 14] width 14 height 14
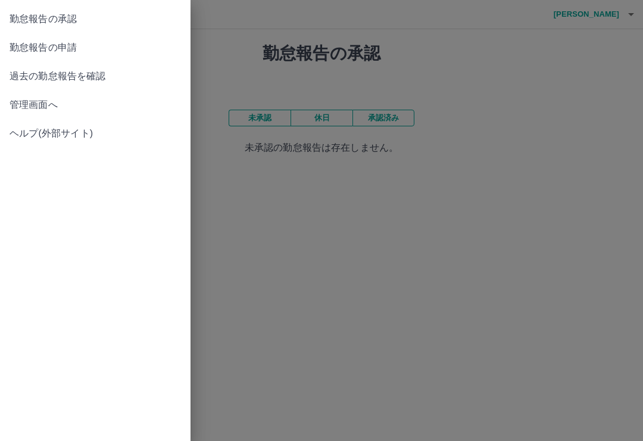
click at [47, 51] on span "勤怠報告の申請" at bounding box center [95, 47] width 171 height 14
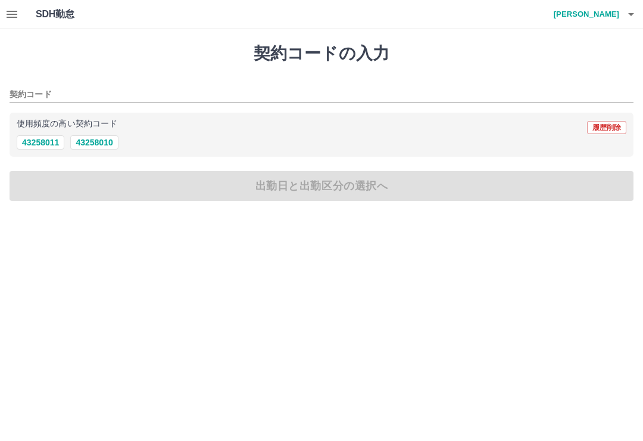
click at [31, 148] on button "43258011" at bounding box center [41, 142] width 48 height 14
type input "********"
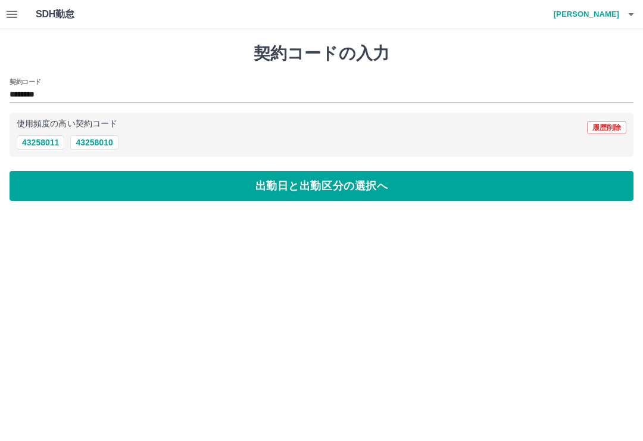
click at [37, 181] on button "出勤日と出勤区分の選択へ" at bounding box center [322, 186] width 624 height 30
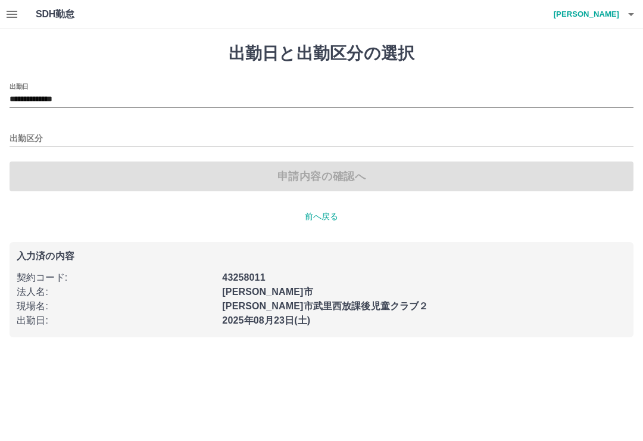
click at [84, 99] on input "**********" at bounding box center [322, 99] width 624 height 15
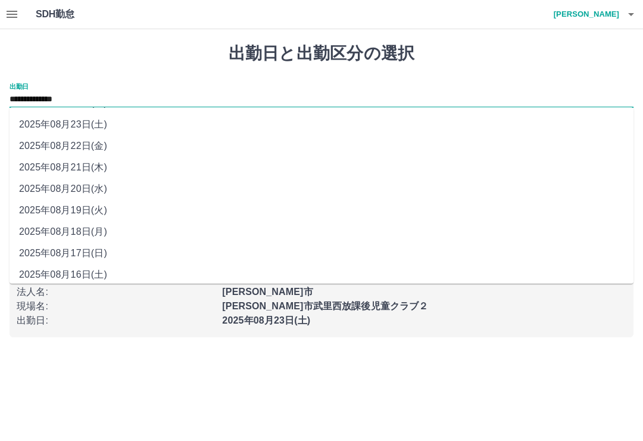
scroll to position [19, 0]
click at [52, 256] on li "2025年08月17日(日)" at bounding box center [322, 253] width 624 height 21
type input "**********"
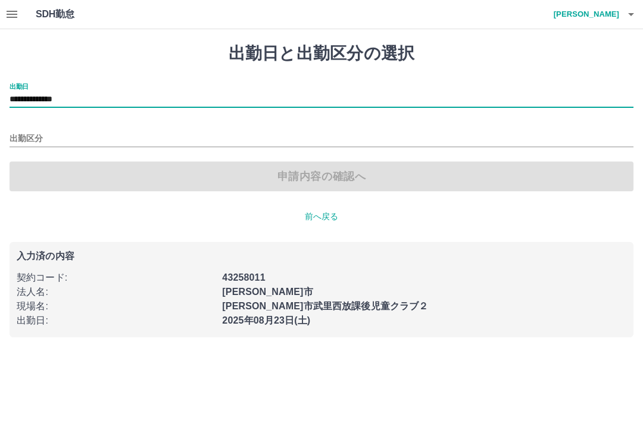
click at [33, 132] on input "出勤区分" at bounding box center [322, 139] width 624 height 15
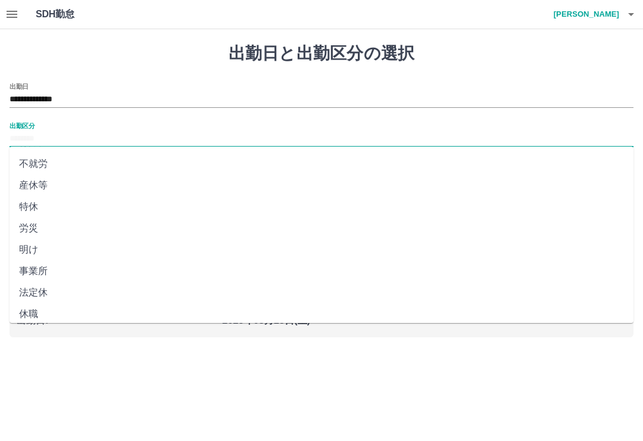
scroll to position [212, 0]
click at [32, 291] on li "法定休" at bounding box center [322, 292] width 624 height 21
type input "***"
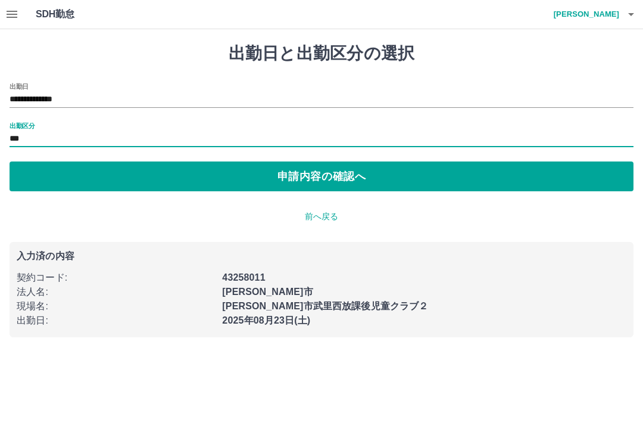
click at [33, 173] on button "申請内容の確認へ" at bounding box center [322, 176] width 624 height 30
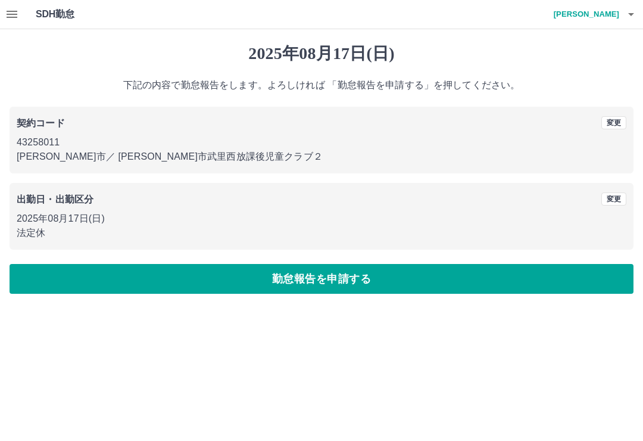
click at [31, 274] on button "勤怠報告を申請する" at bounding box center [322, 279] width 624 height 30
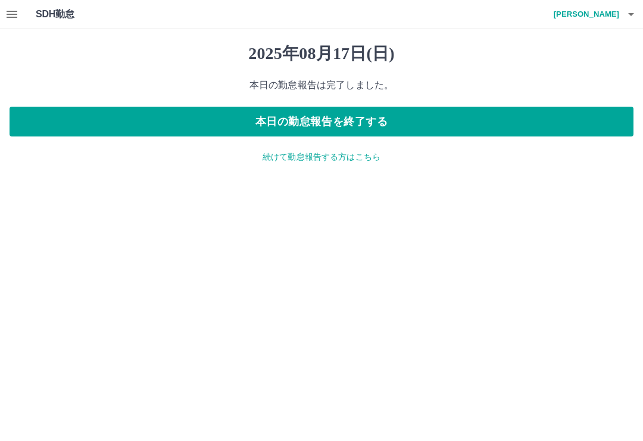
click at [250, 131] on button "本日の勤怠報告を終了する" at bounding box center [322, 122] width 624 height 30
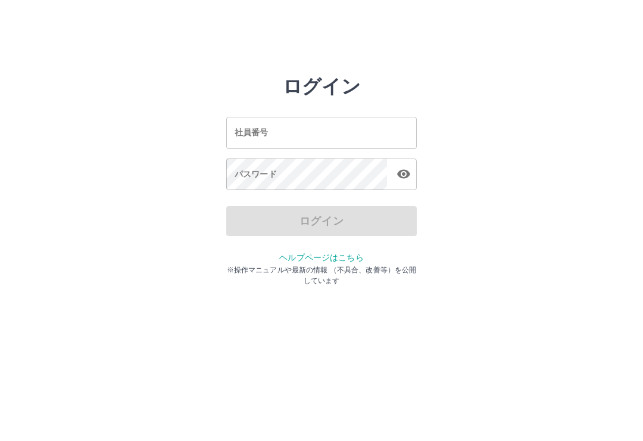
click at [341, 136] on input "社員番号" at bounding box center [321, 133] width 191 height 32
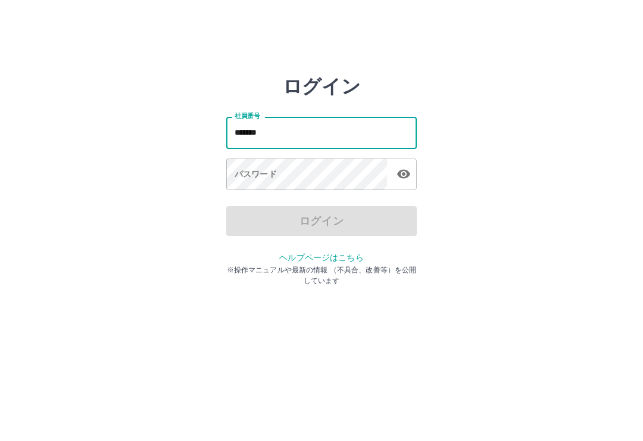
type input "*******"
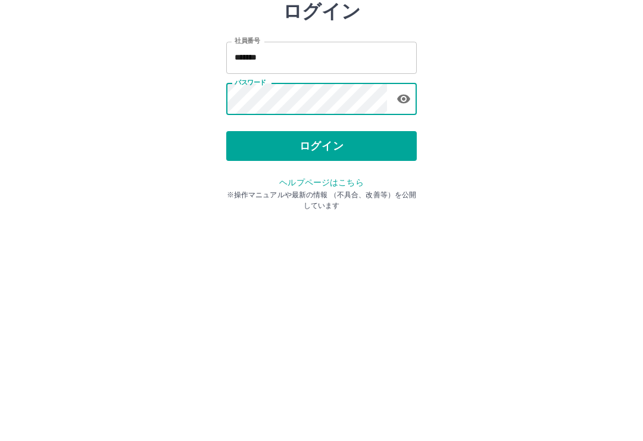
click at [360, 206] on button "ログイン" at bounding box center [321, 221] width 191 height 30
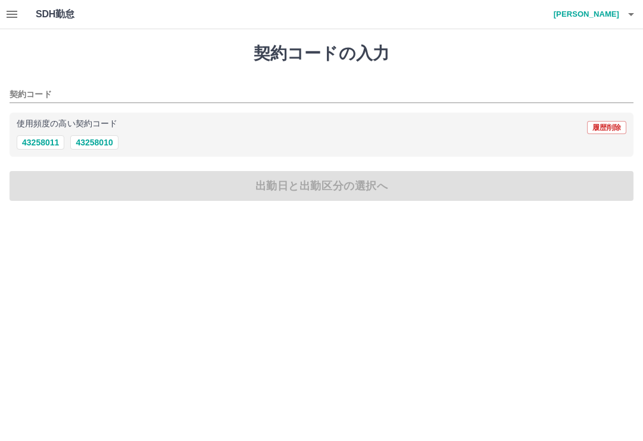
click at [37, 147] on button "43258011" at bounding box center [41, 142] width 48 height 14
type input "********"
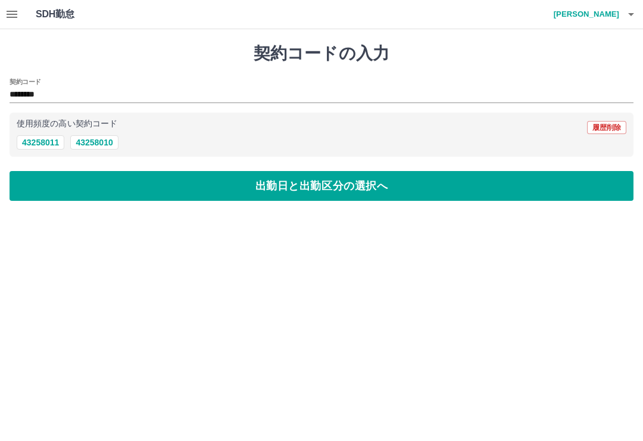
click at [44, 189] on button "出勤日と出勤区分の選択へ" at bounding box center [322, 186] width 624 height 30
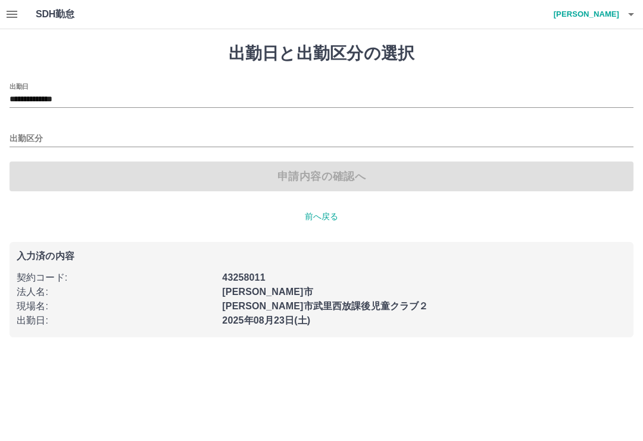
click at [41, 97] on input "**********" at bounding box center [322, 99] width 624 height 15
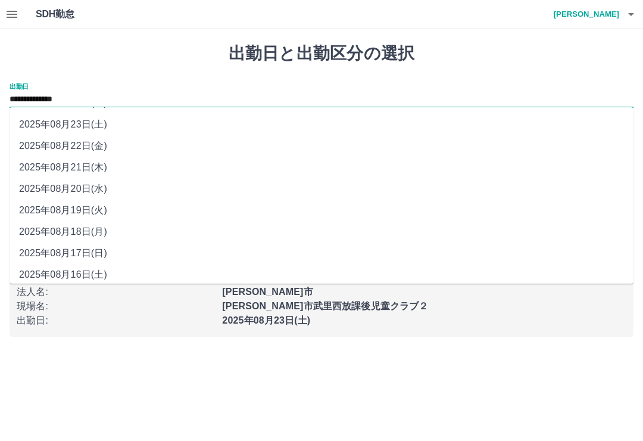
scroll to position [19, 0]
click at [49, 255] on li "2025年08月17日(日)" at bounding box center [322, 253] width 624 height 21
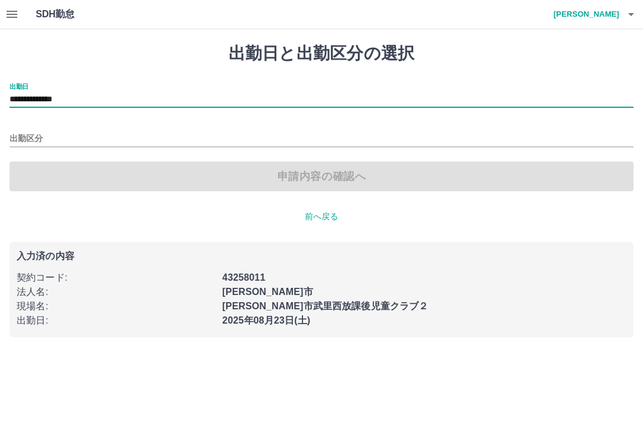
type input "**********"
click at [23, 139] on input "出勤区分" at bounding box center [322, 139] width 624 height 15
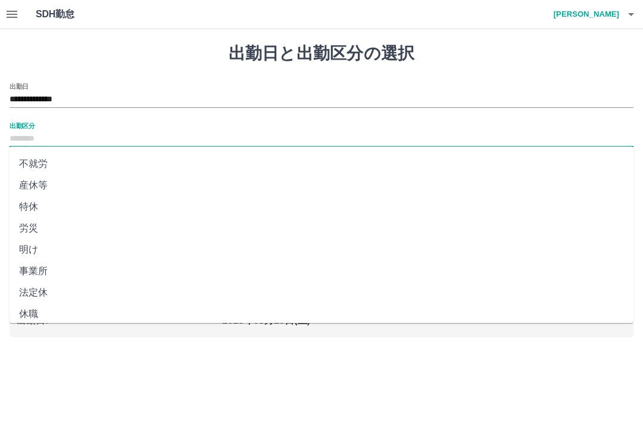
scroll to position [212, 0]
click at [40, 298] on li "法定休" at bounding box center [322, 292] width 624 height 21
type input "***"
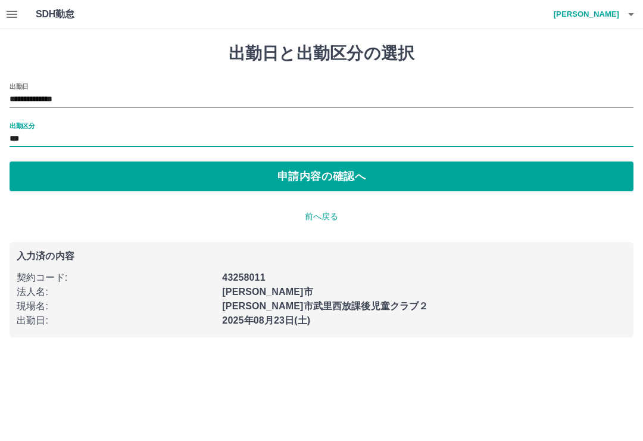
click at [45, 176] on button "申請内容の確認へ" at bounding box center [322, 176] width 624 height 30
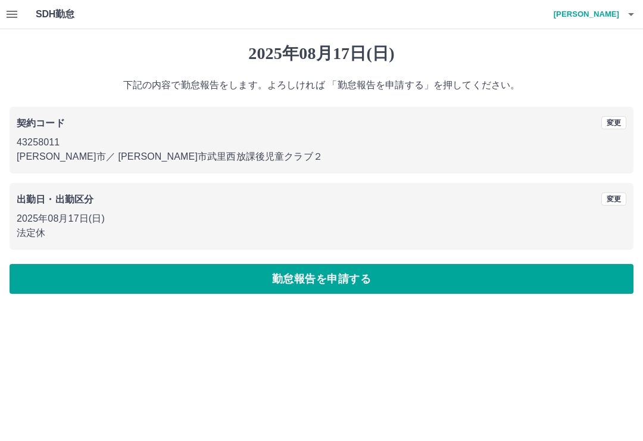
click at [47, 279] on button "勤怠報告を申請する" at bounding box center [322, 279] width 624 height 30
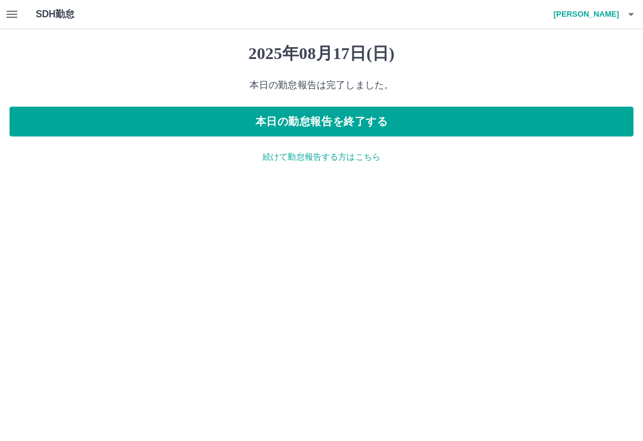
click at [433, 119] on button "本日の勤怠報告を終了する" at bounding box center [322, 122] width 624 height 30
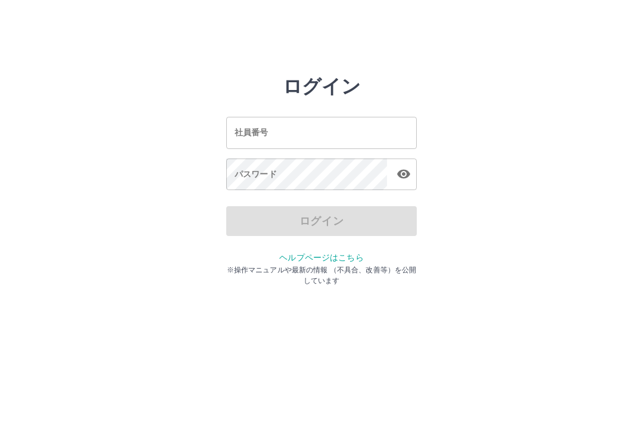
click at [263, 141] on input "社員番号" at bounding box center [321, 133] width 191 height 32
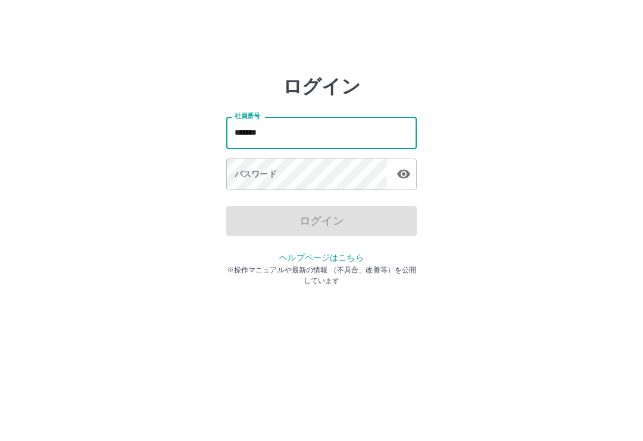
type input "*******"
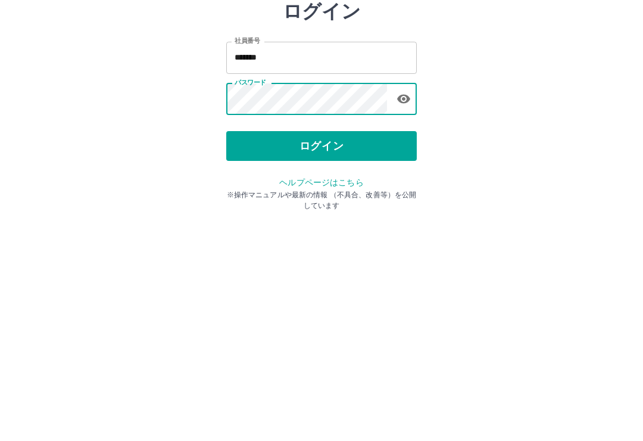
click at [366, 206] on button "ログイン" at bounding box center [321, 221] width 191 height 30
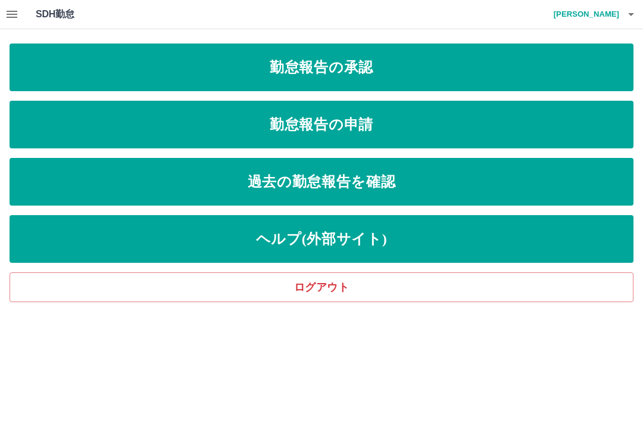
click at [503, 67] on link "勤怠報告の承認" at bounding box center [322, 67] width 624 height 48
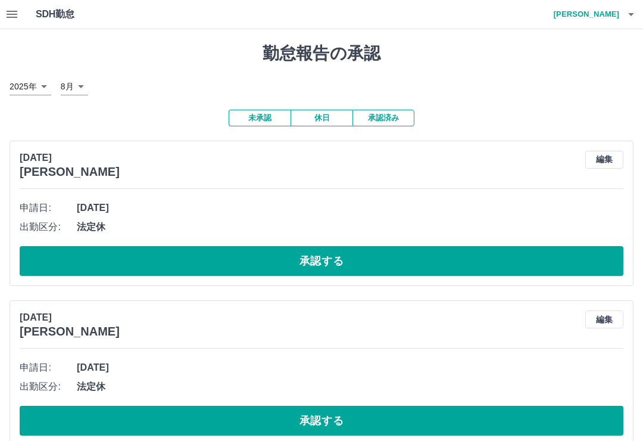
click at [385, 117] on button "承認済み" at bounding box center [384, 118] width 62 height 17
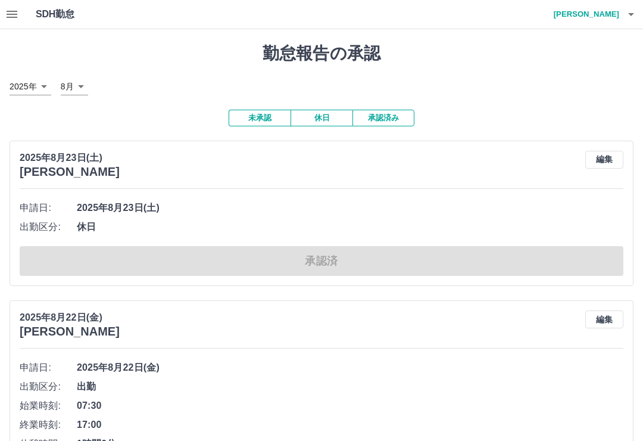
click at [251, 122] on button "未承認" at bounding box center [260, 118] width 62 height 17
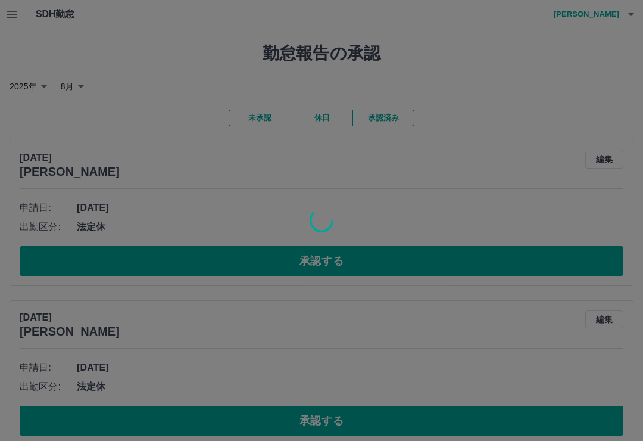
scroll to position [17, 0]
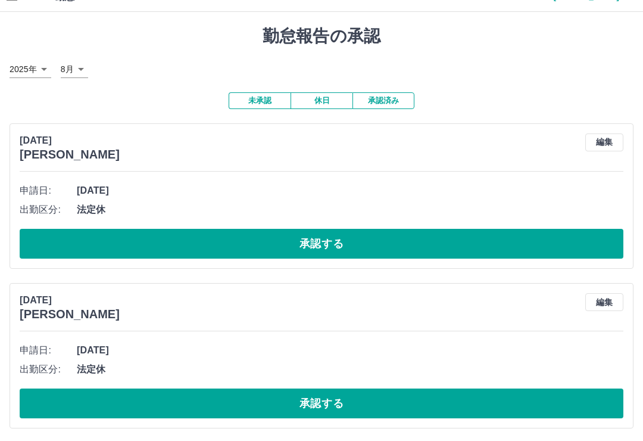
click at [55, 235] on button "承認する" at bounding box center [322, 244] width 604 height 30
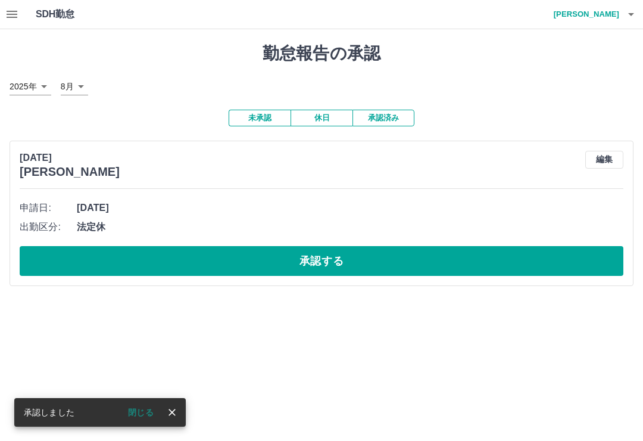
scroll to position [0, 0]
click at [55, 261] on button "承認する" at bounding box center [322, 261] width 604 height 30
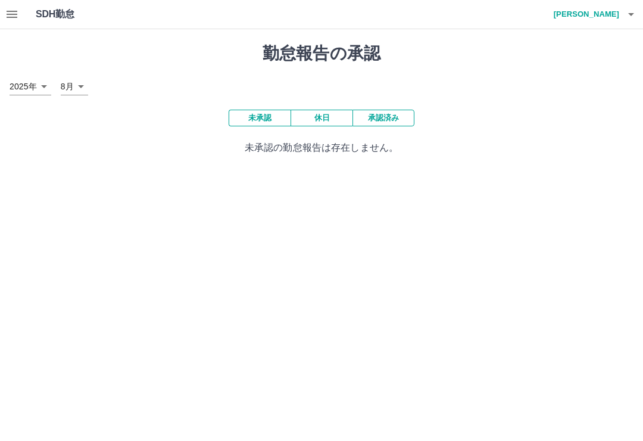
click at [5, 17] on icon "button" at bounding box center [12, 14] width 14 height 14
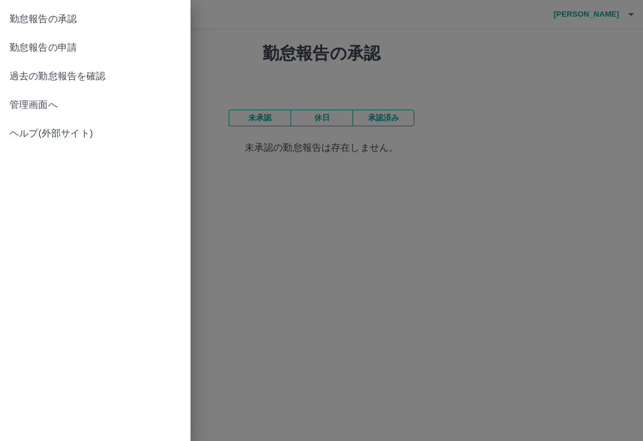
click at [42, 50] on span "勤怠報告の申請" at bounding box center [95, 47] width 171 height 14
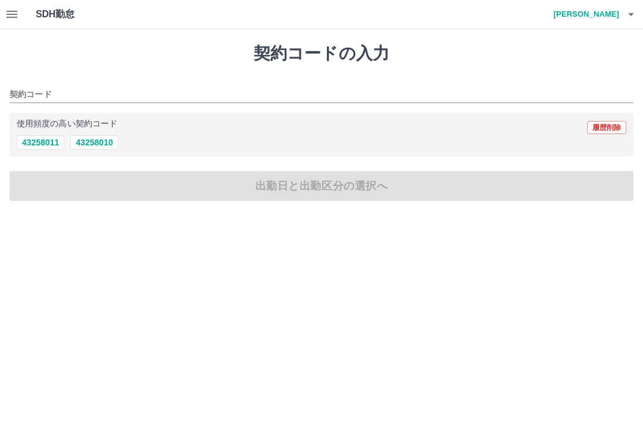
click at [39, 146] on button "43258011" at bounding box center [41, 142] width 48 height 14
type input "********"
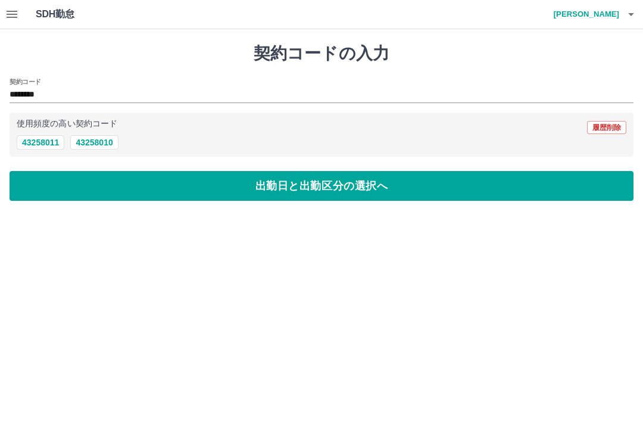
click at [42, 189] on button "出勤日と出勤区分の選択へ" at bounding box center [322, 186] width 624 height 30
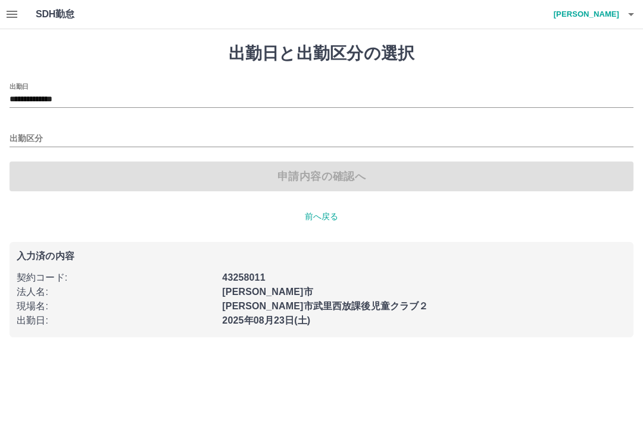
click at [109, 100] on input "**********" at bounding box center [322, 99] width 624 height 15
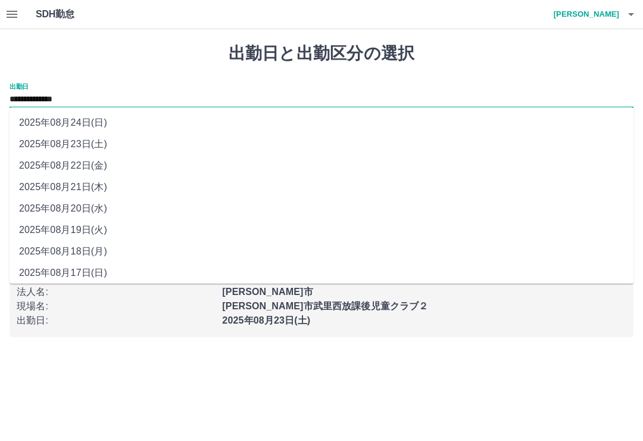
click at [62, 124] on li "2025年08月24日(日)" at bounding box center [322, 122] width 624 height 21
type input "**********"
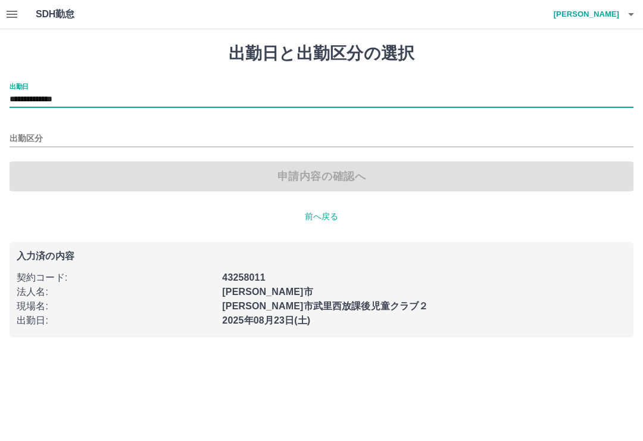
click at [39, 141] on input "出勤区分" at bounding box center [322, 139] width 624 height 15
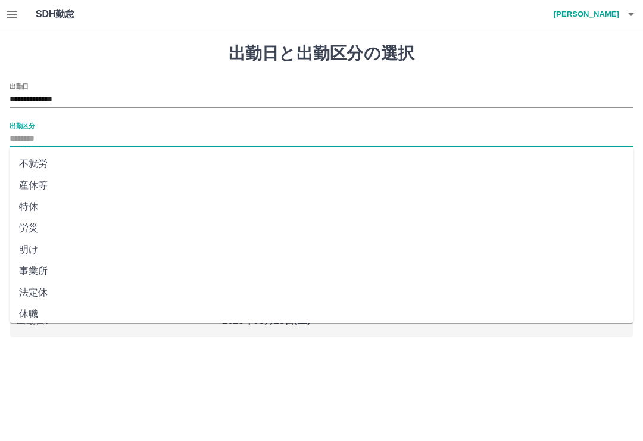
scroll to position [212, 0]
click at [46, 295] on li "法定休" at bounding box center [322, 292] width 624 height 21
type input "***"
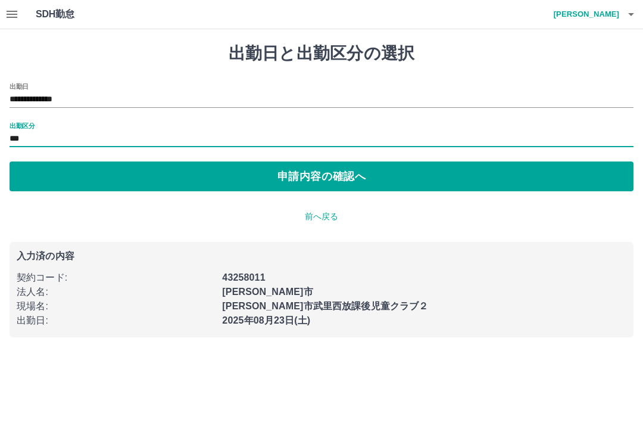
click at [47, 179] on button "申請内容の確認へ" at bounding box center [322, 176] width 624 height 30
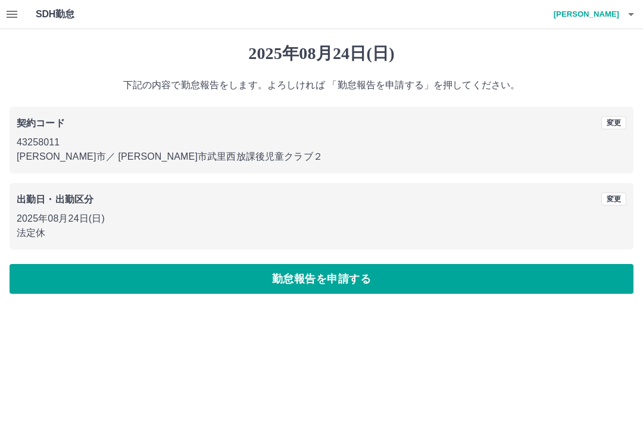
click at [43, 280] on button "勤怠報告を申請する" at bounding box center [322, 279] width 624 height 30
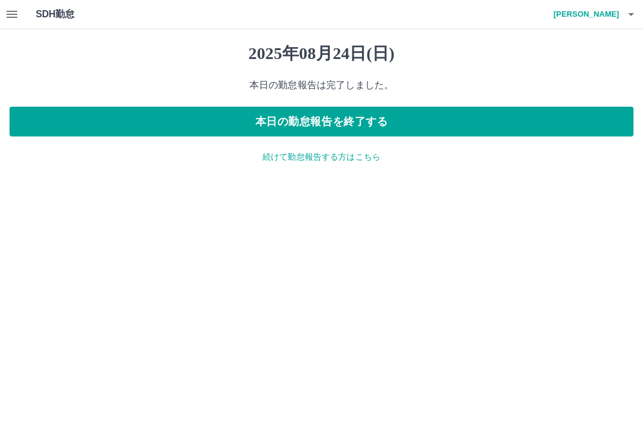
click at [345, 152] on p "続けて勤怠報告する方はこちら" at bounding box center [322, 157] width 624 height 13
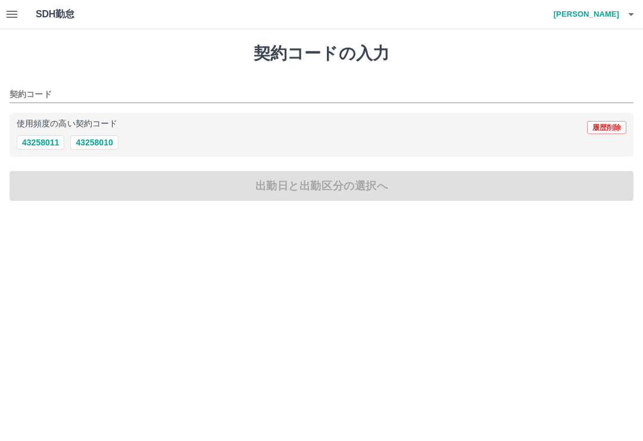
click at [25, 142] on button "43258011" at bounding box center [41, 142] width 48 height 14
type input "********"
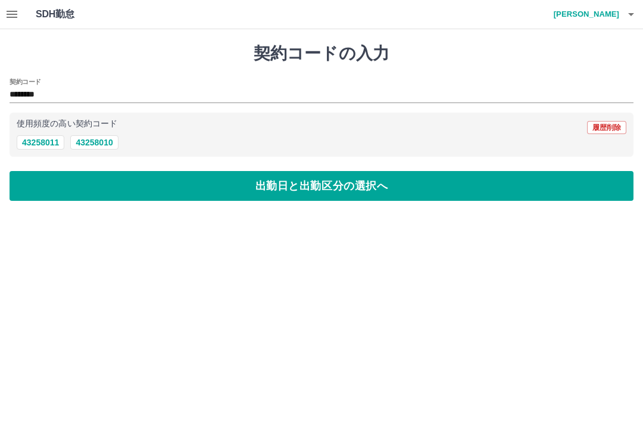
click at [25, 199] on button "出勤日と出勤区分の選択へ" at bounding box center [322, 186] width 624 height 30
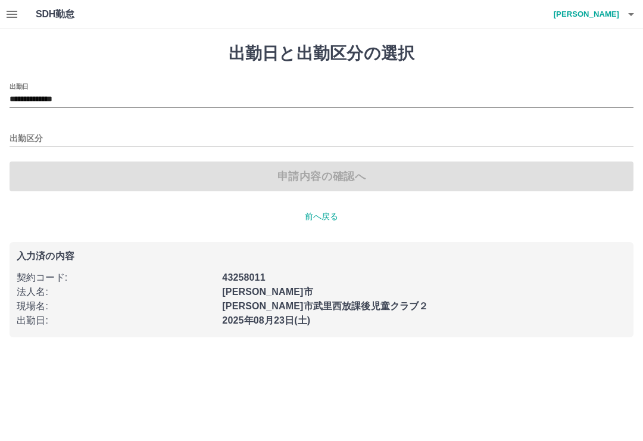
click at [42, 132] on input "出勤区分" at bounding box center [322, 139] width 624 height 15
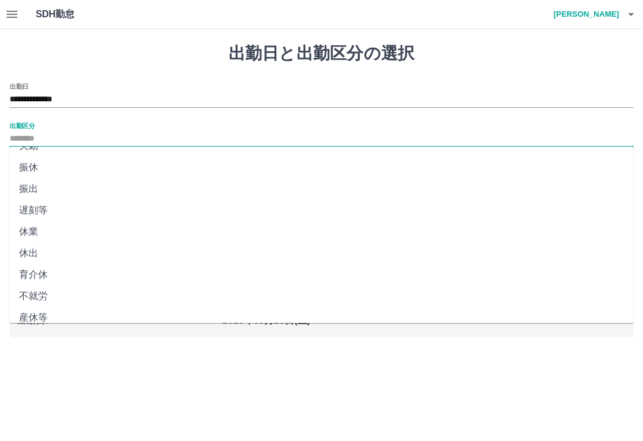
scroll to position [79, 0]
click at [27, 196] on li "振出" at bounding box center [322, 189] width 624 height 21
type input "**"
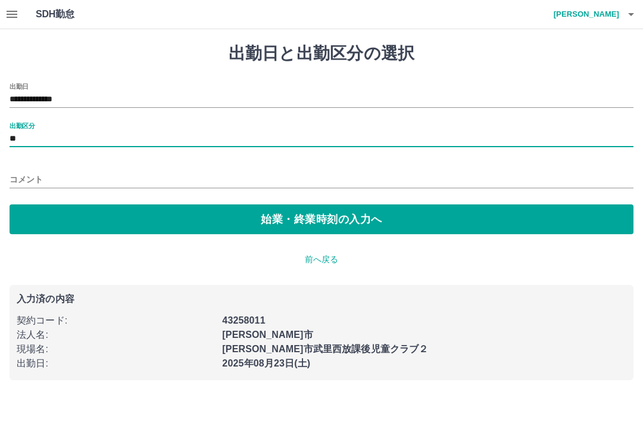
click at [28, 187] on input "コメント" at bounding box center [322, 179] width 624 height 17
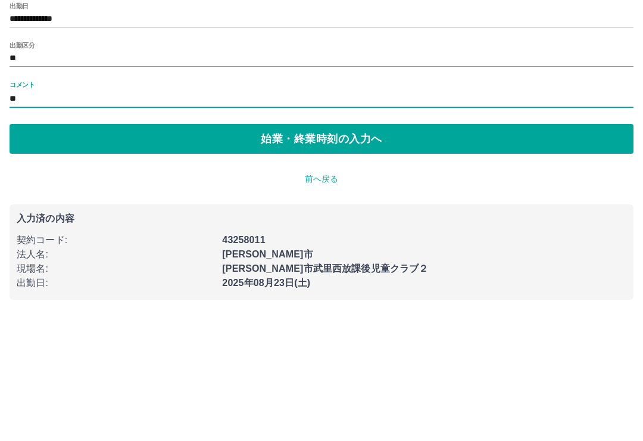
type input "*"
click at [31, 132] on input "**" at bounding box center [322, 139] width 624 height 15
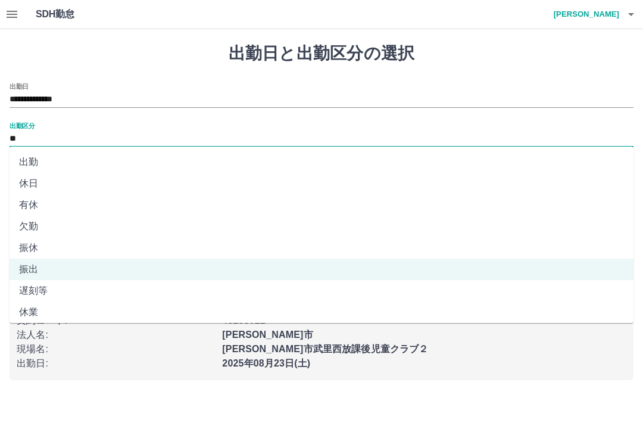
click at [54, 135] on input "**" at bounding box center [322, 139] width 624 height 15
click at [51, 141] on input "**" at bounding box center [322, 139] width 624 height 15
click at [28, 272] on li "振出" at bounding box center [322, 268] width 624 height 21
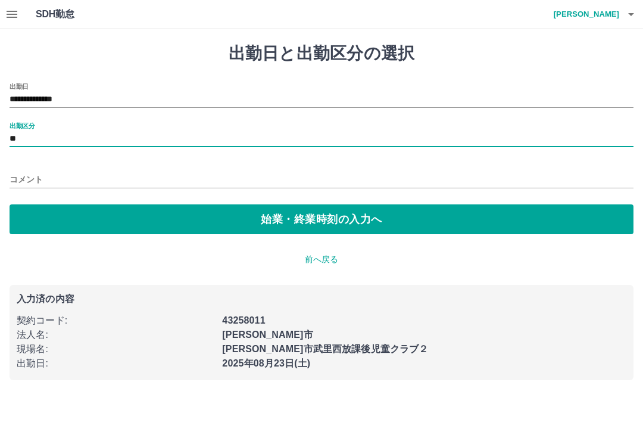
click at [30, 179] on input "コメント" at bounding box center [322, 179] width 624 height 17
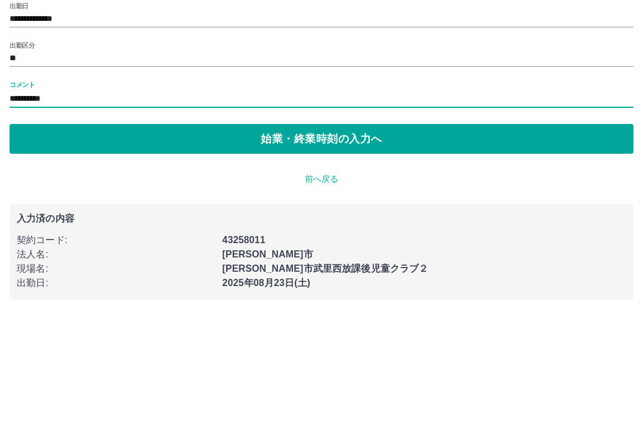
click at [10, 171] on input "**********" at bounding box center [322, 179] width 624 height 17
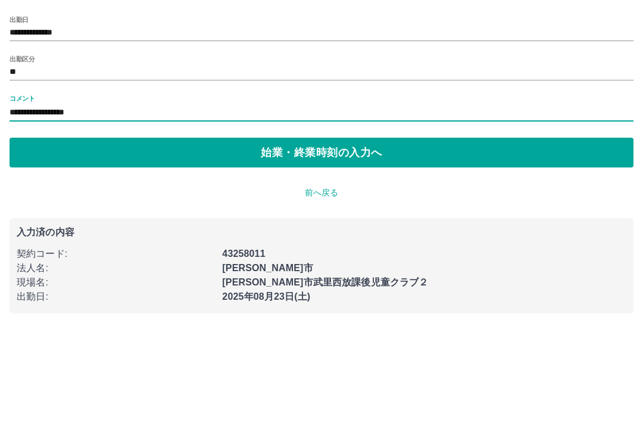
type input "**********"
click at [532, 204] on button "始業・終業時刻の入力へ" at bounding box center [322, 219] width 624 height 30
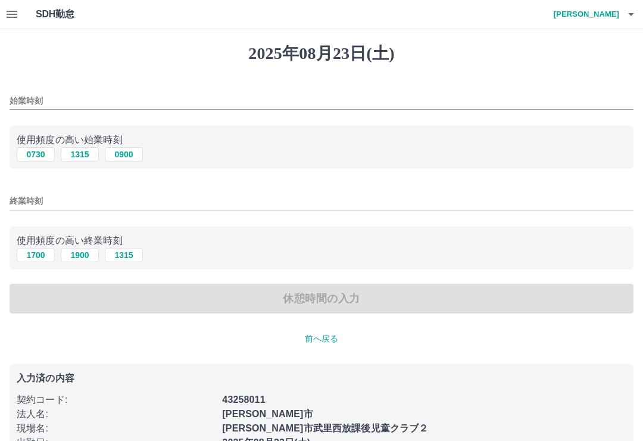
click at [28, 155] on button "0730" at bounding box center [36, 154] width 38 height 14
type input "****"
click at [45, 197] on input "終業時刻" at bounding box center [322, 200] width 624 height 17
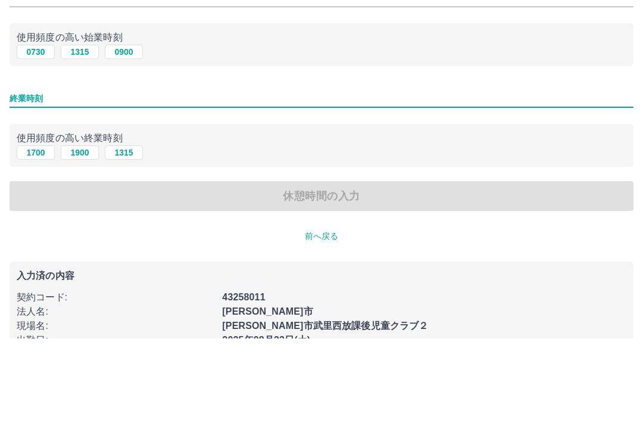
click at [77, 248] on button "1900" at bounding box center [80, 255] width 38 height 14
type input "****"
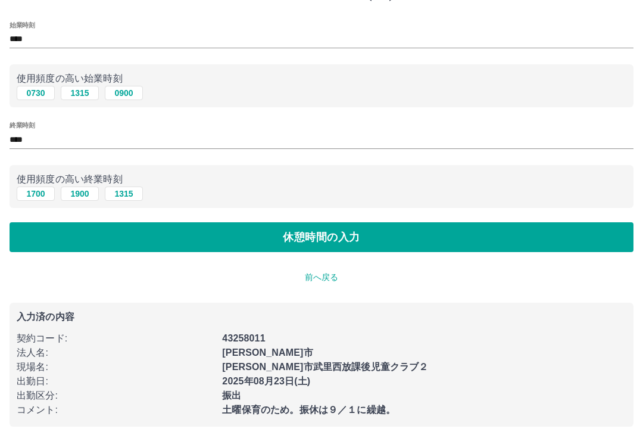
click at [61, 237] on button "休憩時間の入力" at bounding box center [322, 237] width 624 height 30
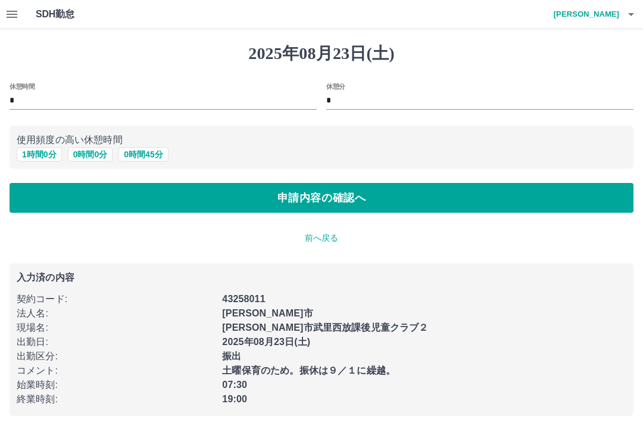
click at [30, 160] on button "1 時間 0 分" at bounding box center [39, 154] width 45 height 14
type input "*"
click at [37, 191] on button "申請内容の確認へ" at bounding box center [322, 198] width 624 height 30
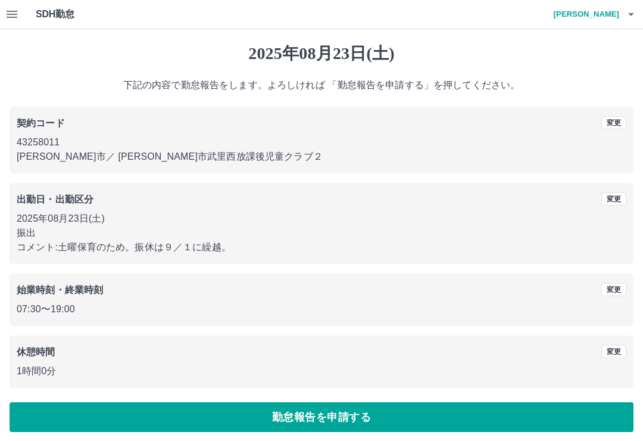
scroll to position [5, 0]
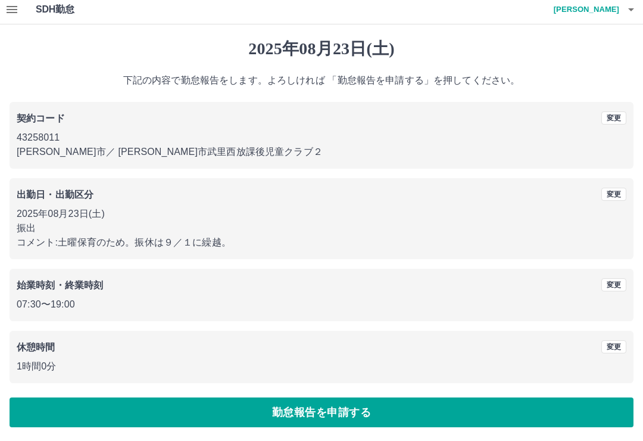
click at [52, 408] on button "勤怠報告を申請する" at bounding box center [322, 412] width 624 height 30
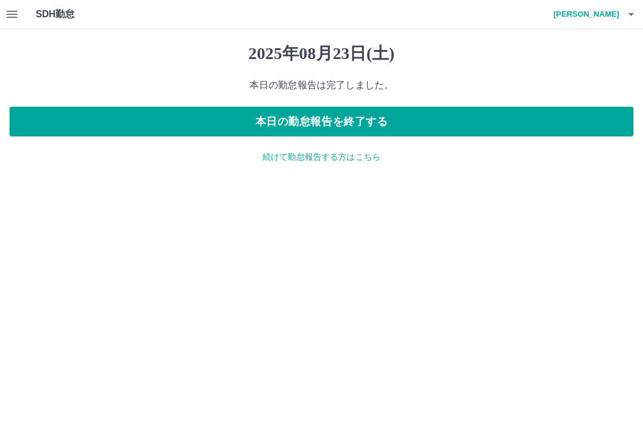
click at [604, 18] on h4 "[PERSON_NAME]" at bounding box center [583, 14] width 71 height 29
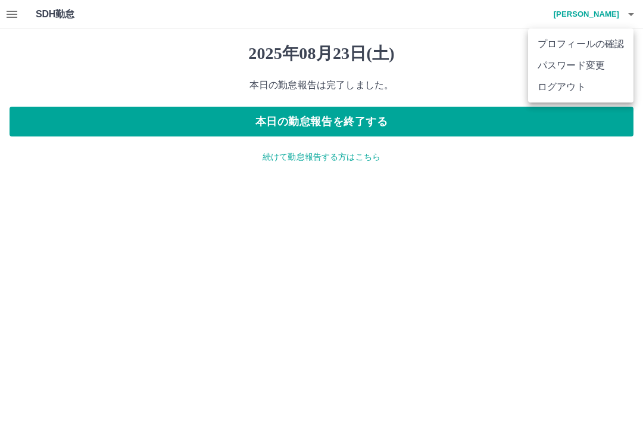
click at [569, 92] on li "ログアウト" at bounding box center [580, 86] width 105 height 21
